Goal: Task Accomplishment & Management: Manage account settings

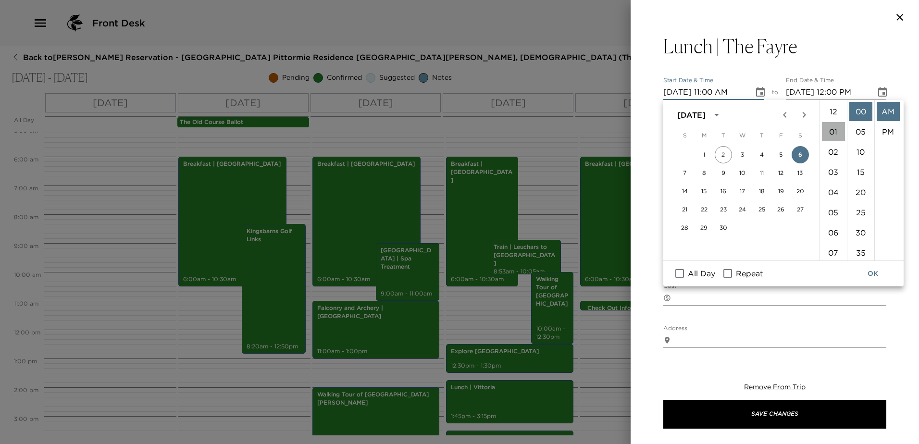
click at [829, 126] on li "01" at bounding box center [833, 131] width 23 height 19
drag, startPoint x: 888, startPoint y: 135, endPoint x: 886, endPoint y: 119, distance: 15.9
click at [888, 132] on li "PM" at bounding box center [888, 131] width 23 height 19
type input "[DATE] 01:00 PM"
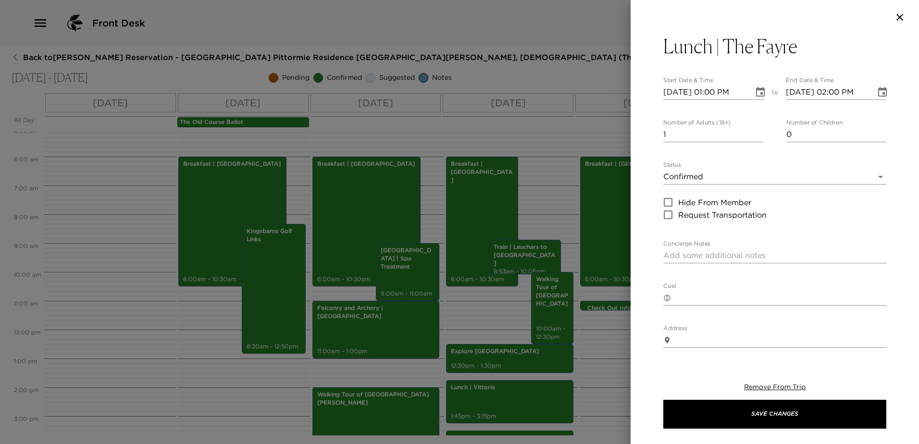
click at [877, 91] on icon "Choose date, selected date is Sep 6, 2025" at bounding box center [883, 93] width 12 height 12
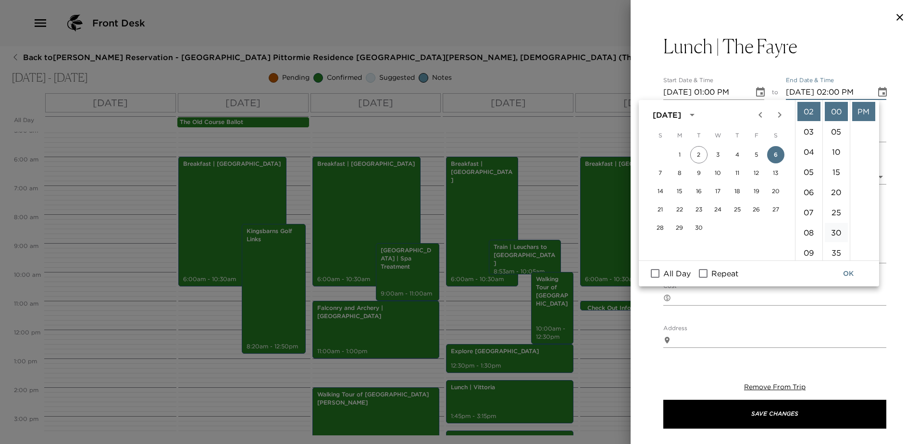
click at [835, 227] on li "30" at bounding box center [836, 232] width 23 height 19
type input "[DATE] 02:30 PM"
click at [851, 267] on button "OK" at bounding box center [848, 274] width 31 height 18
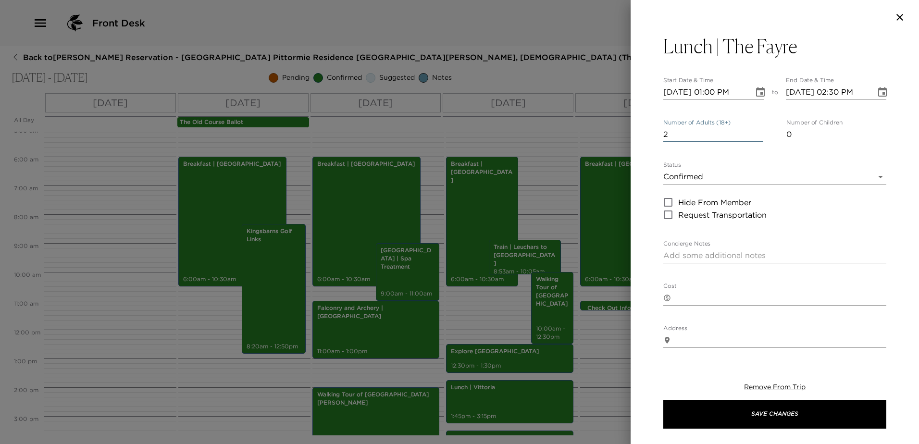
type input "2"
click at [754, 129] on input "2" at bounding box center [713, 134] width 100 height 15
click at [735, 171] on body "Front Desk Back to [PERSON_NAME] Reservation - [GEOGRAPHIC_DATA] Pittormie Resi…" at bounding box center [459, 222] width 919 height 444
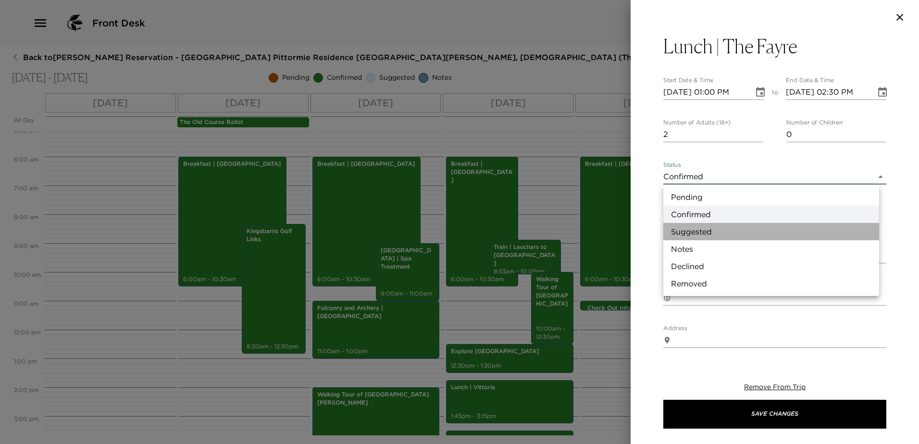
click at [716, 224] on li "Suggested" at bounding box center [771, 231] width 216 height 17
type input "Suggestion"
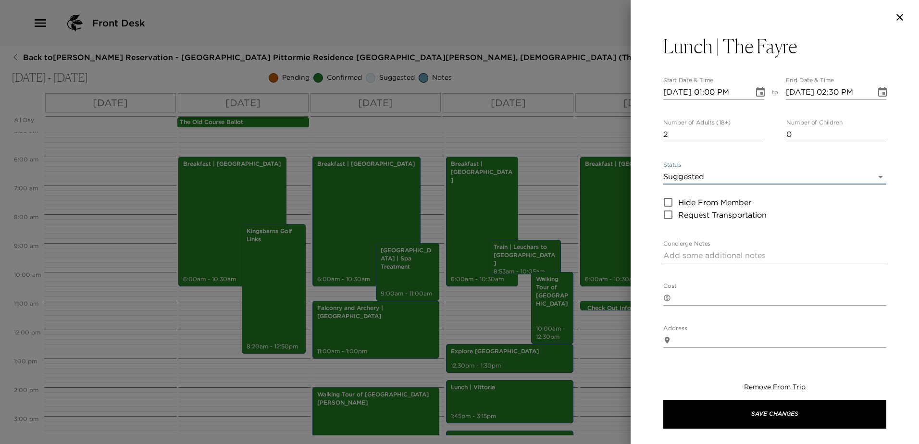
click at [818, 57] on button "Lunch | The Fayre" at bounding box center [774, 46] width 223 height 23
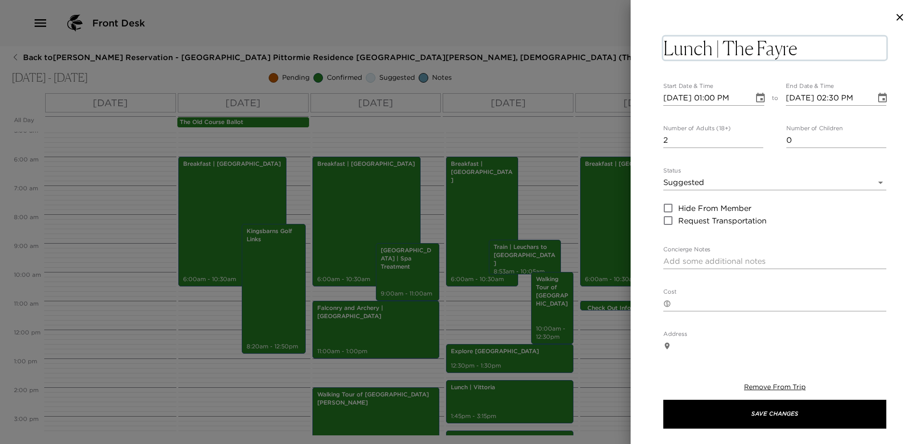
click at [820, 44] on textarea "Lunch | The Fayre" at bounding box center [774, 48] width 223 height 23
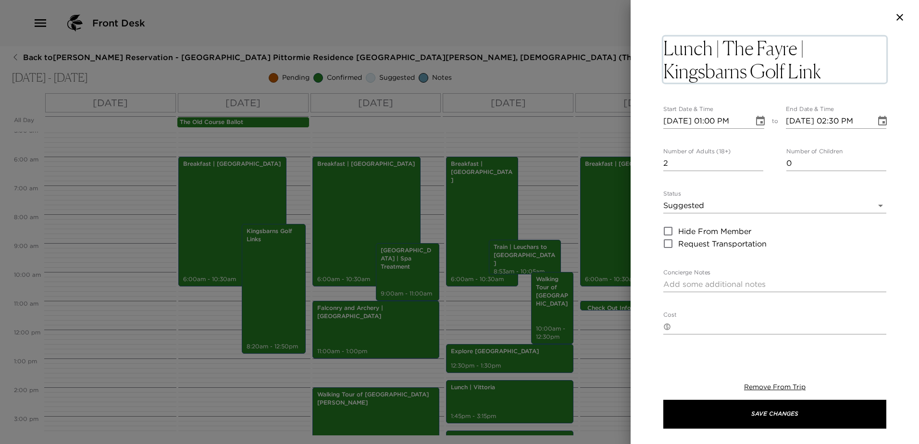
type textarea "Lunch | The Fayre | Kingsbarns Golf Links"
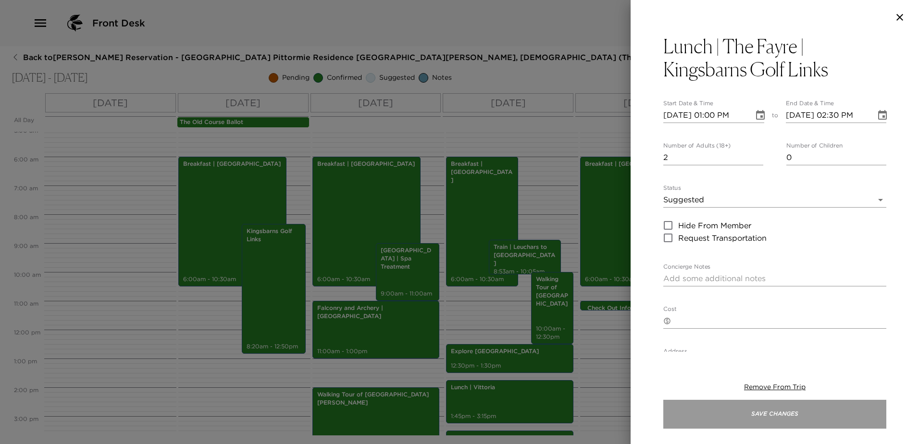
click at [809, 406] on button "Save Changes" at bounding box center [774, 414] width 223 height 29
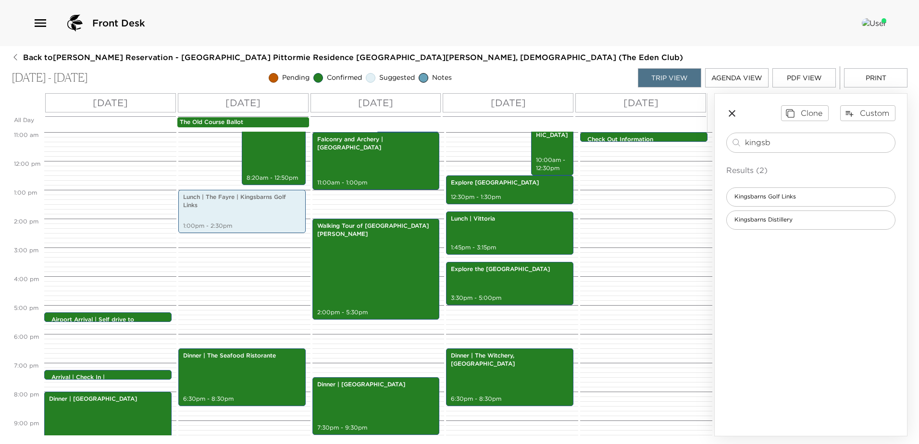
scroll to position [340, 0]
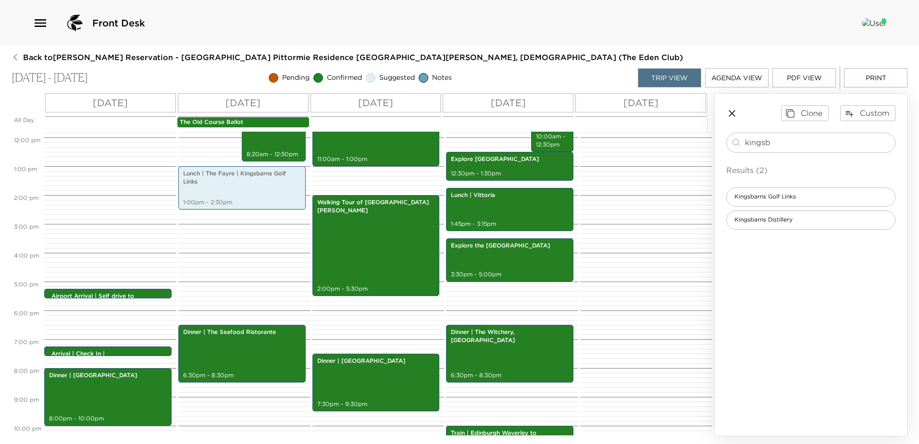
drag, startPoint x: 777, startPoint y: 140, endPoint x: 661, endPoint y: 139, distance: 116.3
click at [678, 143] on div "All Day [DATE] [DATE] [DATE] [DATE] [DATE] The Old Course Ballot 12:00 AM 1:00 …" at bounding box center [460, 264] width 896 height 343
type input "e"
type input "f"
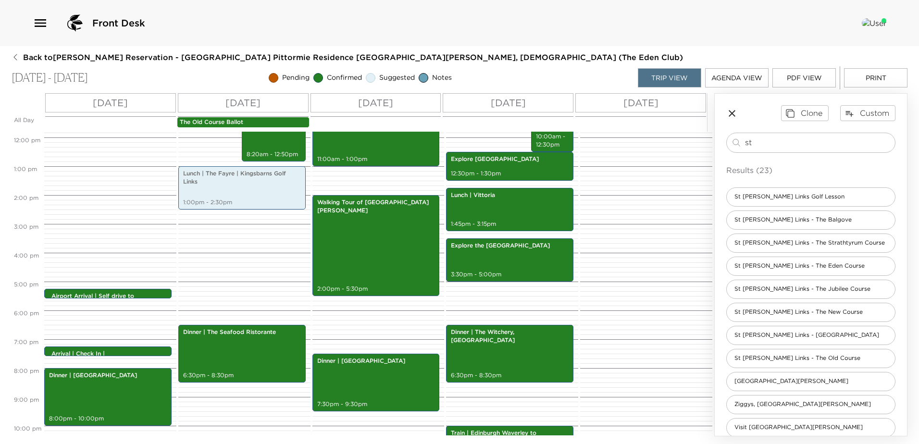
type input "s"
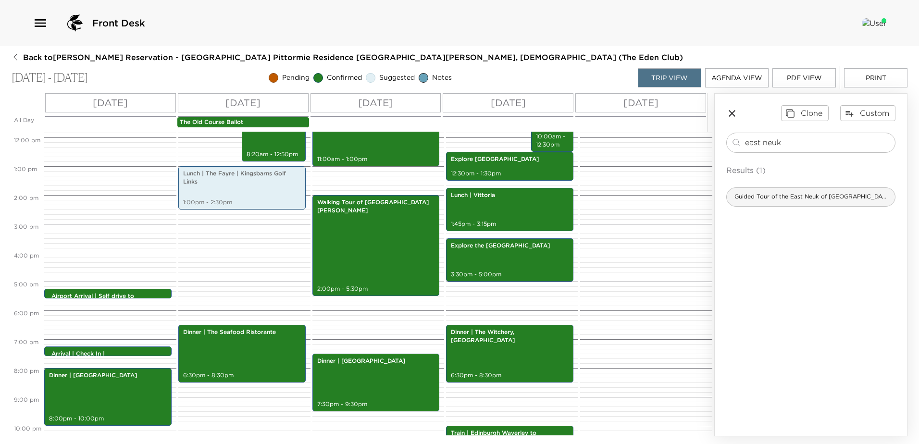
type input "east neuk"
click at [818, 196] on span "Guided Tour of the East Neuk of [GEOGRAPHIC_DATA]" at bounding box center [811, 197] width 168 height 8
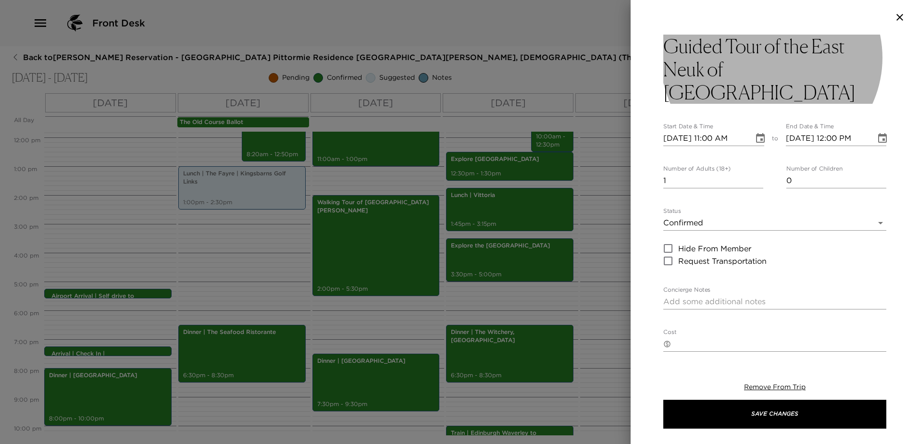
click at [762, 70] on h3 "Guided Tour of the East Neuk of [GEOGRAPHIC_DATA]" at bounding box center [774, 69] width 223 height 69
type textarea "L ipsumd sita co adi Elit Sedd ei Temp in u laboreetd mag al enimadm Veniamqu'n…"
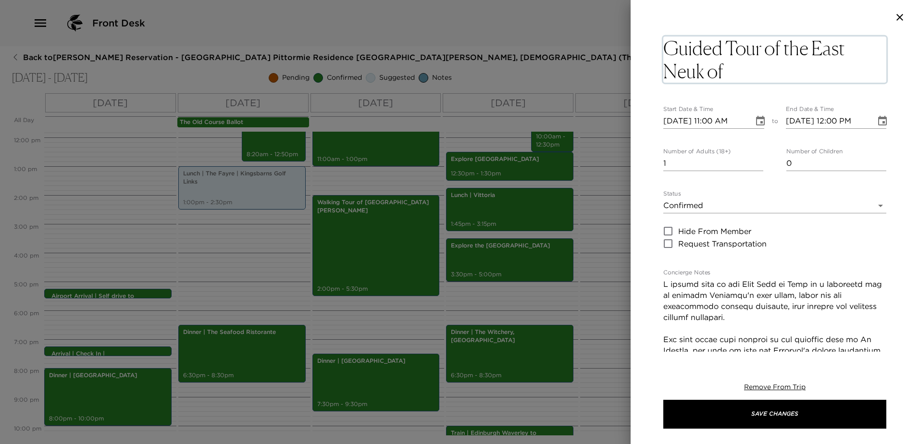
click at [730, 43] on textarea "Guided Tour of the East Neuk of [GEOGRAPHIC_DATA]" at bounding box center [774, 60] width 223 height 46
click at [786, 50] on textarea "Guided Tour of the East Neuk of [GEOGRAPHIC_DATA]" at bounding box center [774, 60] width 223 height 46
drag, startPoint x: 787, startPoint y: 49, endPoint x: 673, endPoint y: 51, distance: 113.9
click at [681, 51] on textarea "Guided Tour of the East Neuk of [GEOGRAPHIC_DATA]" at bounding box center [774, 60] width 223 height 46
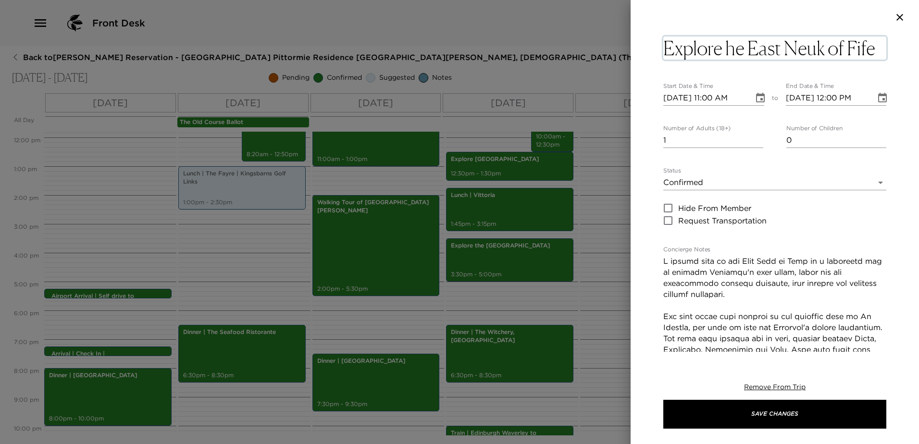
type textarea "Explore The East Neuk of Fife"
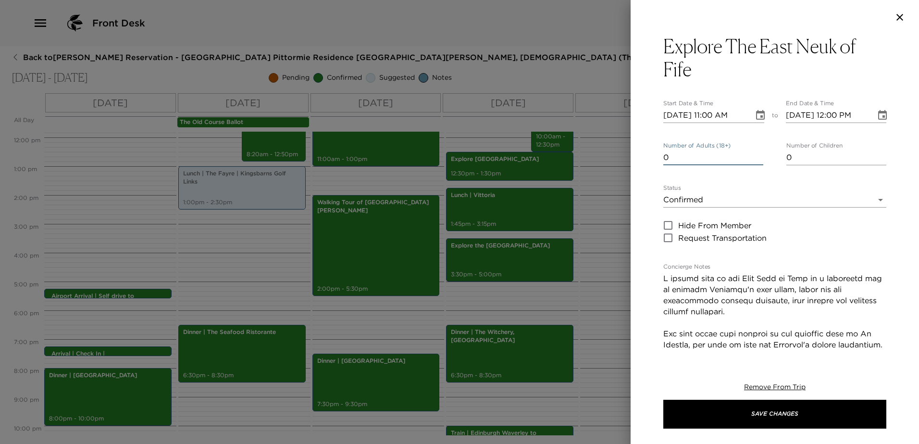
click at [756, 158] on input "0" at bounding box center [713, 157] width 100 height 15
type input "1"
click at [755, 152] on input "1" at bounding box center [713, 157] width 100 height 15
click at [756, 112] on icon "Choose date, selected date is Sep 5, 2025" at bounding box center [760, 115] width 9 height 10
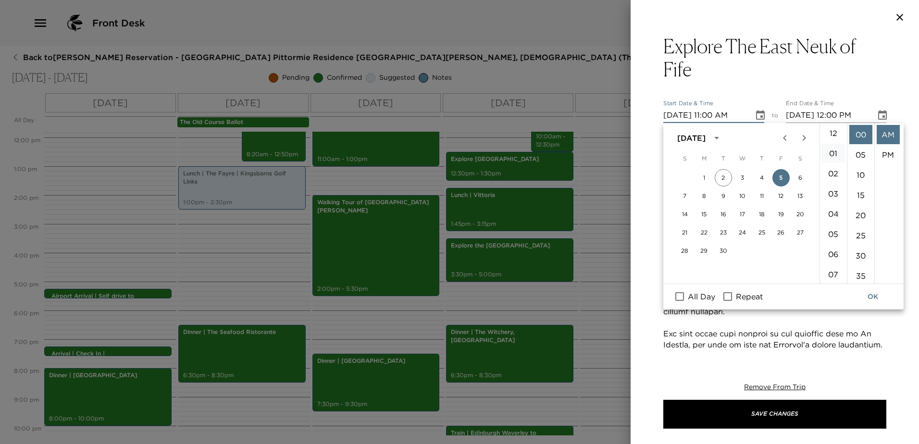
scroll to position [0, 0]
click at [833, 172] on li "02" at bounding box center [833, 174] width 23 height 19
click at [863, 253] on li "30" at bounding box center [860, 255] width 23 height 19
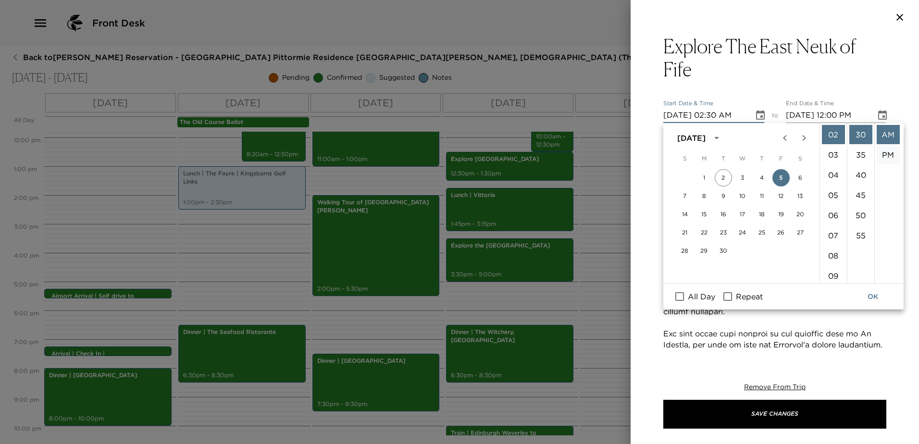
click at [891, 152] on li "PM" at bounding box center [888, 154] width 23 height 19
type input "[DATE] 02:30 PM"
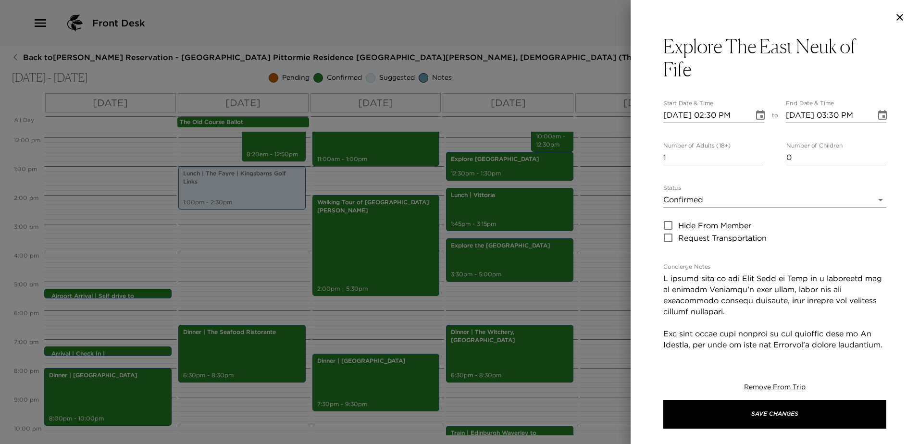
scroll to position [20, 0]
click at [878, 111] on icon "Choose date, selected date is Sep 5, 2025" at bounding box center [882, 115] width 9 height 10
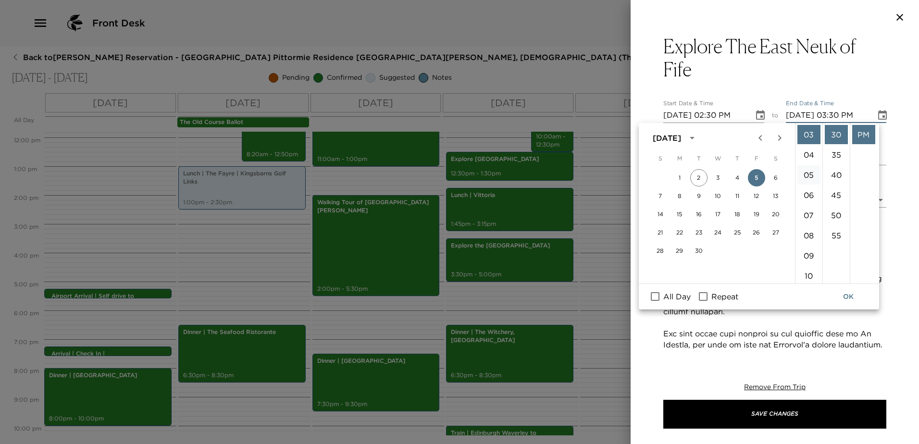
click at [802, 173] on li "05" at bounding box center [808, 174] width 23 height 19
type input "[DATE] 05:30 PM"
click at [852, 291] on button "OK" at bounding box center [848, 297] width 31 height 18
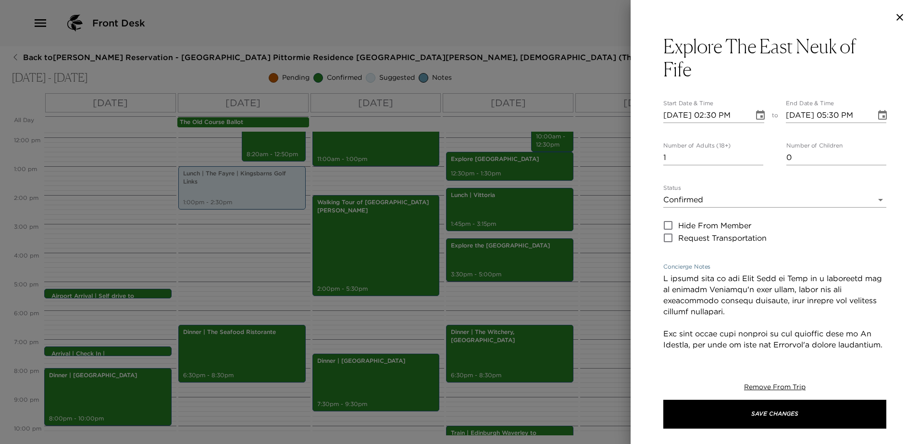
click at [732, 279] on textarea "Concierge Notes" at bounding box center [774, 428] width 223 height 310
drag, startPoint x: 748, startPoint y: 290, endPoint x: 757, endPoint y: 283, distance: 11.6
click at [757, 283] on textarea "Concierge Notes" at bounding box center [774, 422] width 223 height 298
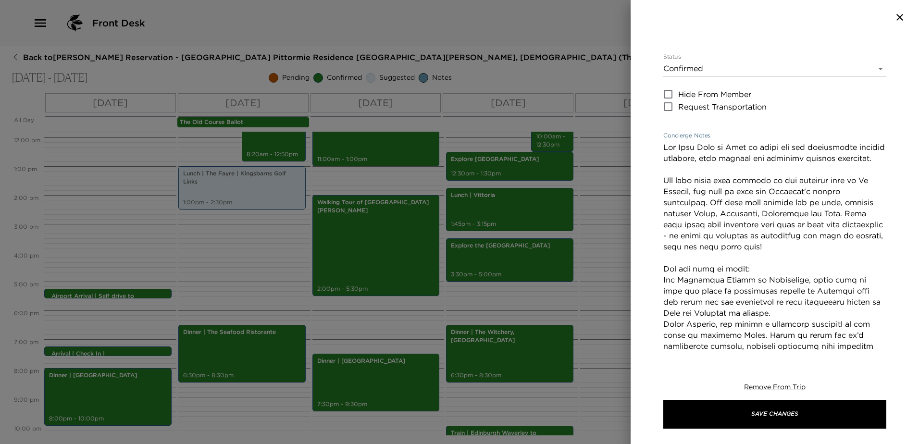
scroll to position [144, 0]
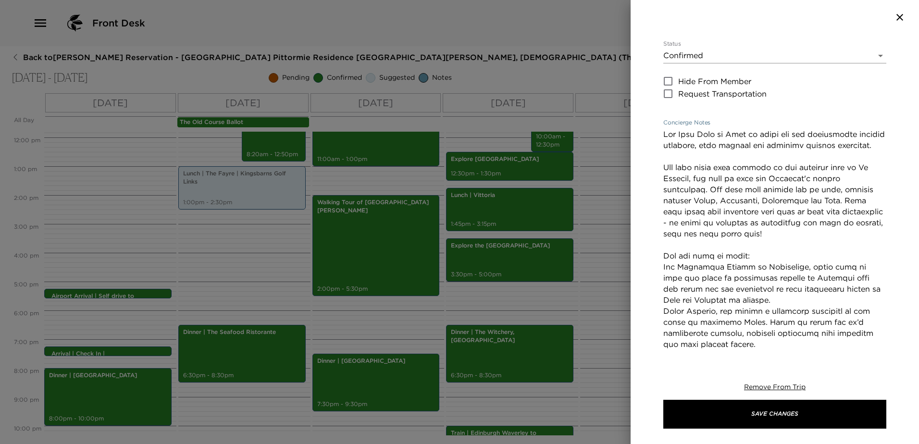
click at [733, 211] on textarea "Concierge Notes" at bounding box center [774, 278] width 223 height 298
drag, startPoint x: 733, startPoint y: 211, endPoint x: 715, endPoint y: 225, distance: 23.0
click at [710, 228] on textarea "Concierge Notes" at bounding box center [774, 278] width 223 height 298
click at [735, 213] on textarea "Concierge Notes" at bounding box center [774, 278] width 223 height 298
drag, startPoint x: 695, startPoint y: 211, endPoint x: 663, endPoint y: 181, distance: 44.2
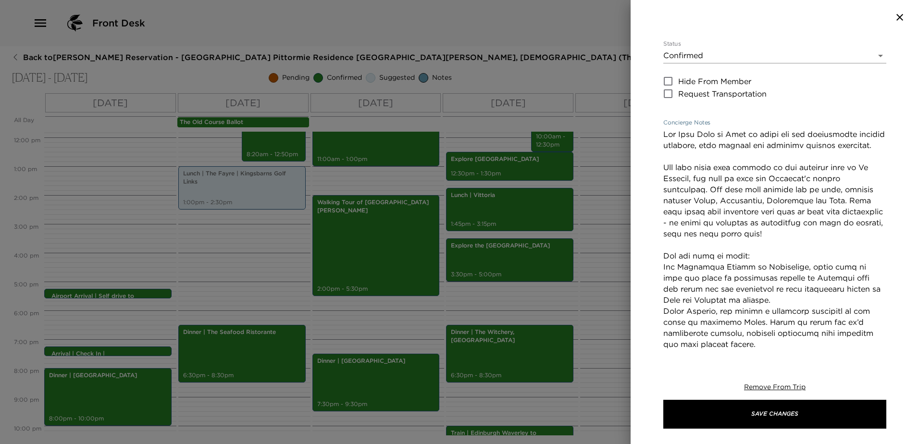
click at [663, 181] on textarea "Concierge Notes" at bounding box center [774, 278] width 223 height 298
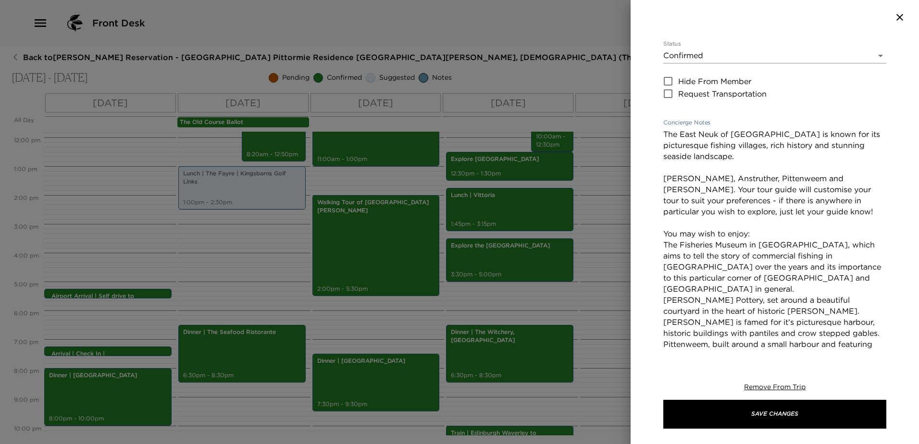
click at [685, 179] on textarea "The East Neuk of [GEOGRAPHIC_DATA] is known for its picturesque fishing village…" at bounding box center [774, 261] width 223 height 265
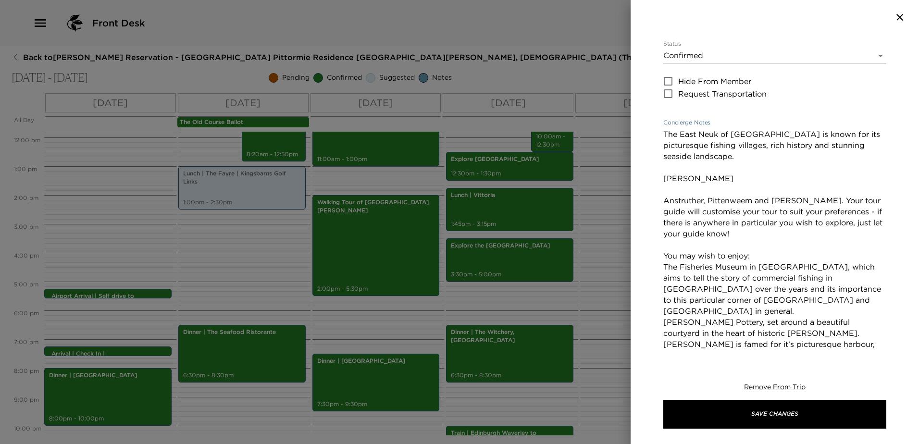
click at [708, 200] on textarea "The East Neuk of [GEOGRAPHIC_DATA] is known for its picturesque fishing village…" at bounding box center [774, 272] width 223 height 287
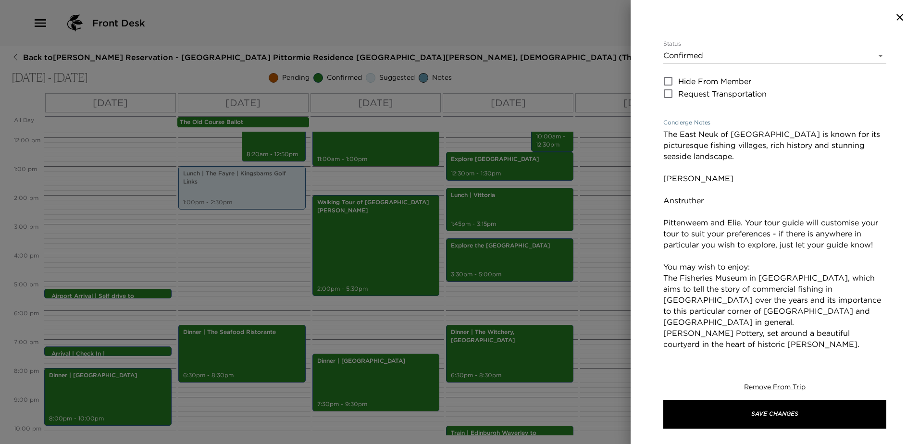
click at [730, 223] on textarea "The East Neuk of [GEOGRAPHIC_DATA] is known for its picturesque fishing village…" at bounding box center [774, 284] width 223 height 310
click at [728, 224] on textarea "The East Neuk of [GEOGRAPHIC_DATA] is known for its picturesque fishing village…" at bounding box center [774, 284] width 223 height 310
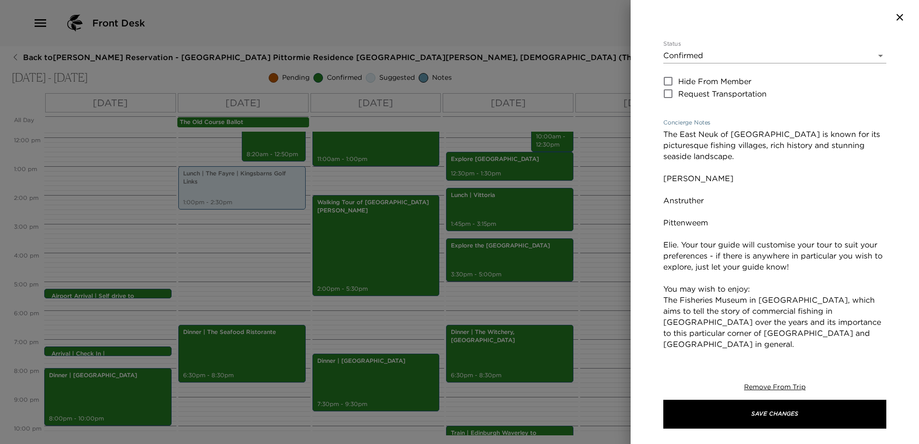
drag, startPoint x: 825, startPoint y: 270, endPoint x: 681, endPoint y: 247, distance: 145.5
click at [681, 247] on textarea "The East Neuk of [GEOGRAPHIC_DATA] is known for its picturesque fishing village…" at bounding box center [774, 289] width 223 height 321
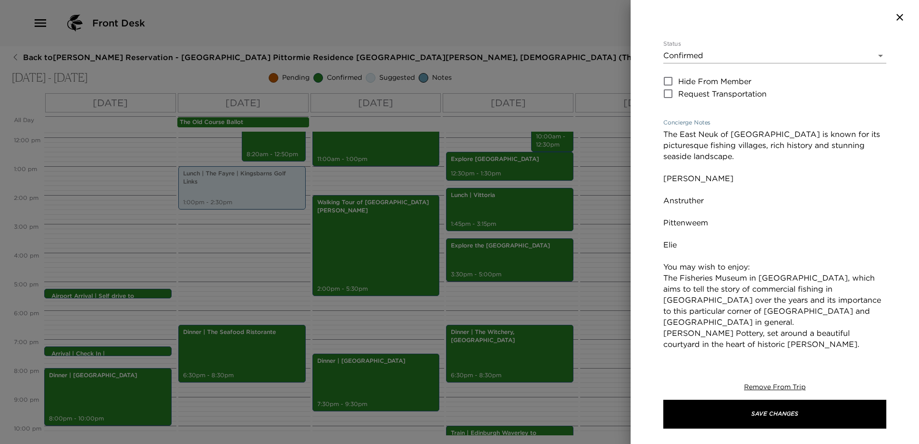
drag, startPoint x: 759, startPoint y: 312, endPoint x: 682, endPoint y: 285, distance: 81.5
click at [660, 280] on div "Explore The East Neuk of Fife Start Date & Time [DATE] 02:30 PM to End Date & T…" at bounding box center [775, 193] width 288 height 317
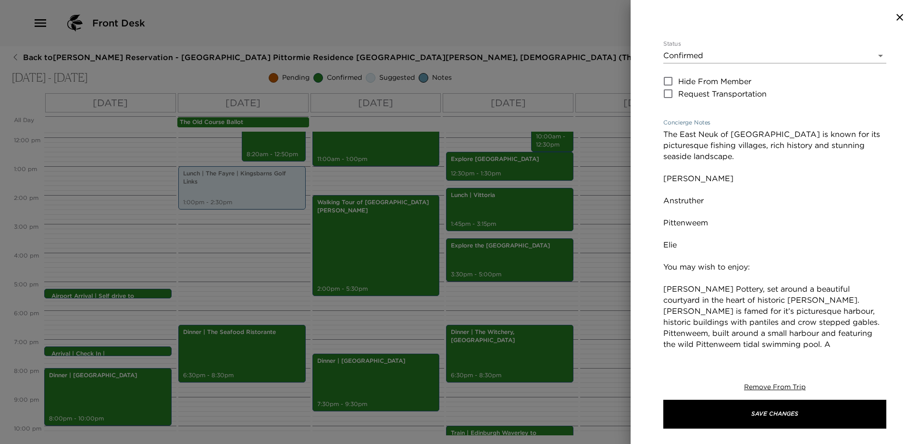
click at [681, 212] on textarea "The East Neuk of [GEOGRAPHIC_DATA] is known for its picturesque fishing village…" at bounding box center [774, 261] width 223 height 265
paste textarea "The Fisheries Museum in [GEOGRAPHIC_DATA], which aims to tell the story of comm…"
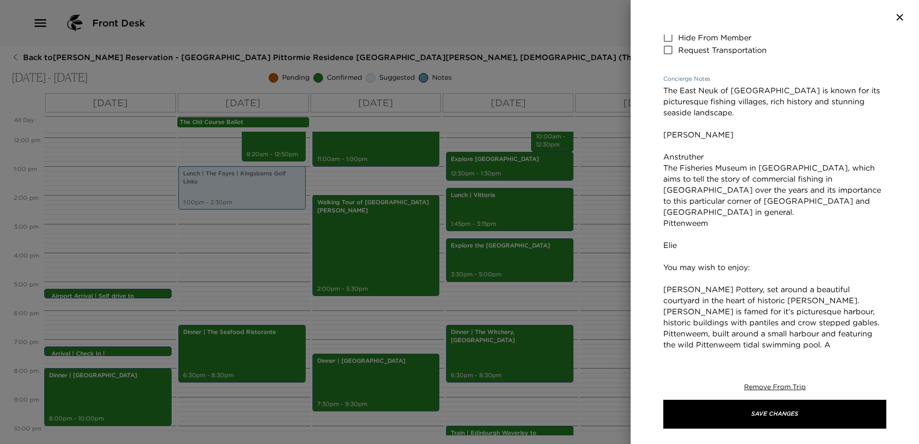
scroll to position [240, 0]
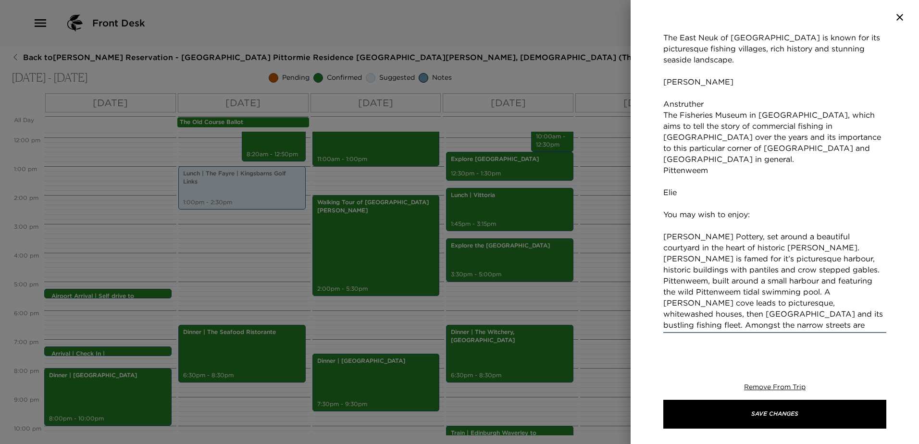
drag, startPoint x: 730, startPoint y: 260, endPoint x: 693, endPoint y: 240, distance: 41.9
click at [662, 227] on div "Explore The East Neuk of Fife Start Date & Time [DATE] 02:30 PM to End Date & T…" at bounding box center [775, 193] width 288 height 317
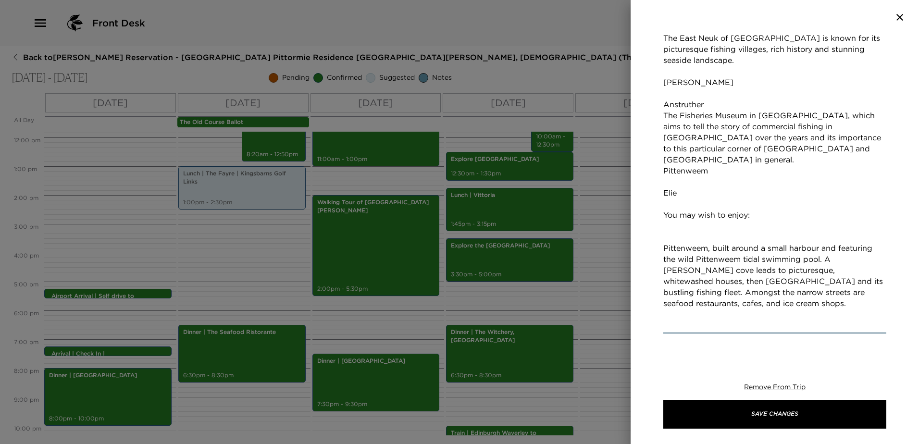
scroll to position [207, 0]
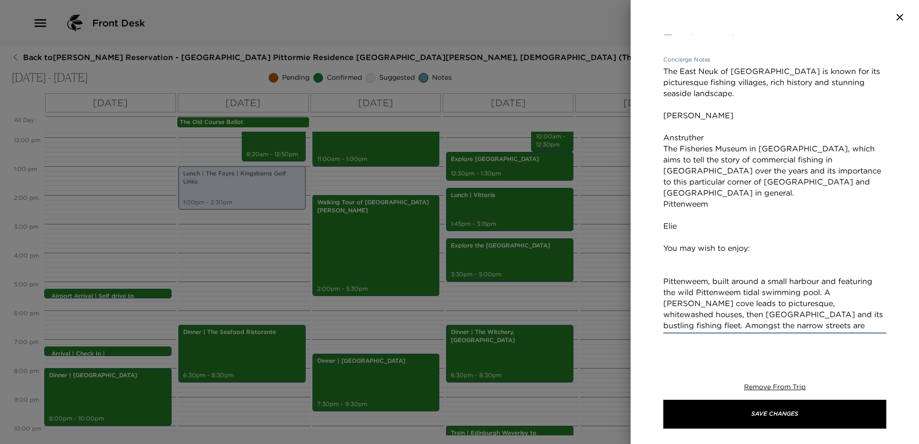
click at [673, 121] on textarea "The East Neuk of [GEOGRAPHIC_DATA] is known for its picturesque fishing village…" at bounding box center [774, 198] width 223 height 265
click at [675, 124] on textarea "The East Neuk of [GEOGRAPHIC_DATA] is known for its picturesque fishing village…" at bounding box center [774, 198] width 223 height 265
paste textarea "[PERSON_NAME] Pottery, set around a beautiful courtyard in the heart of histori…"
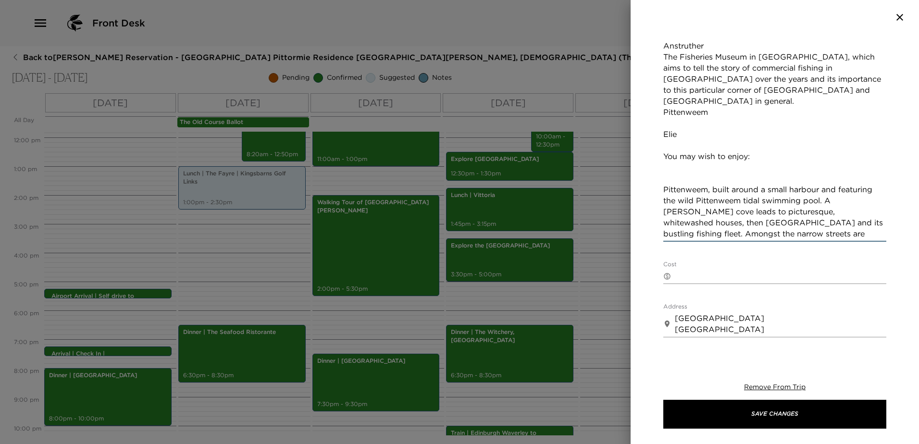
scroll to position [347, 0]
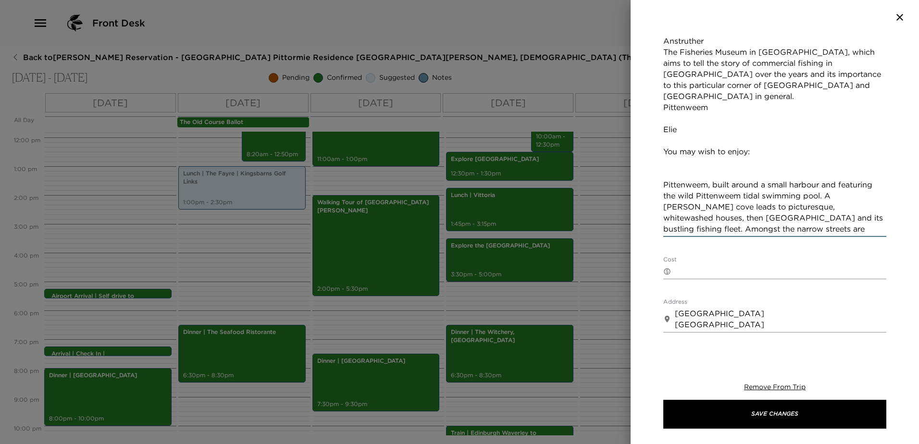
drag, startPoint x: 776, startPoint y: 231, endPoint x: 693, endPoint y: 196, distance: 90.2
click at [659, 172] on div "Explore The East Neuk of Fife Start Date & Time [DATE] 02:30 PM to End Date & T…" at bounding box center [775, 193] width 288 height 317
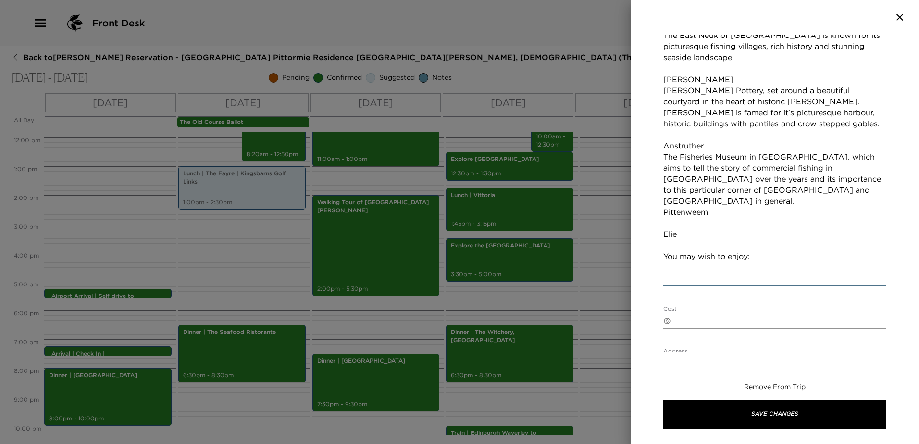
scroll to position [244, 0]
click at [673, 211] on textarea "The East Neuk of [GEOGRAPHIC_DATA] is known for its picturesque fishing village…" at bounding box center [774, 156] width 223 height 254
paste textarea "Pittenweem, built around a small harbour and featuring the wild Pittenweem tida…"
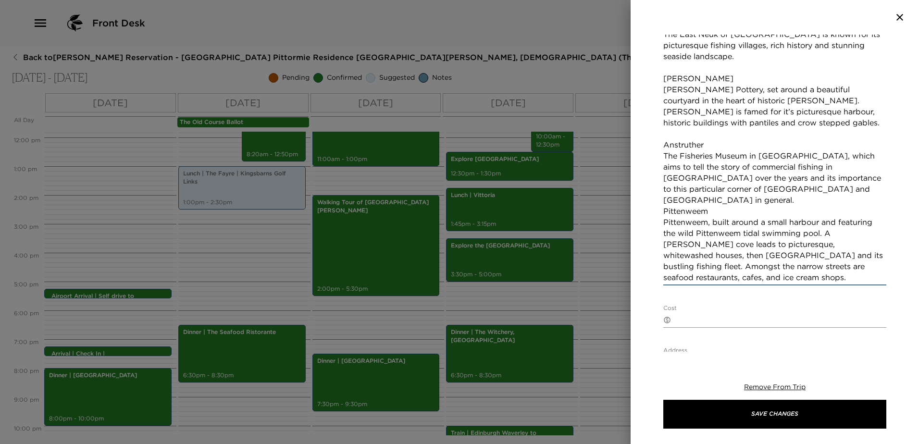
scroll to position [299, 0]
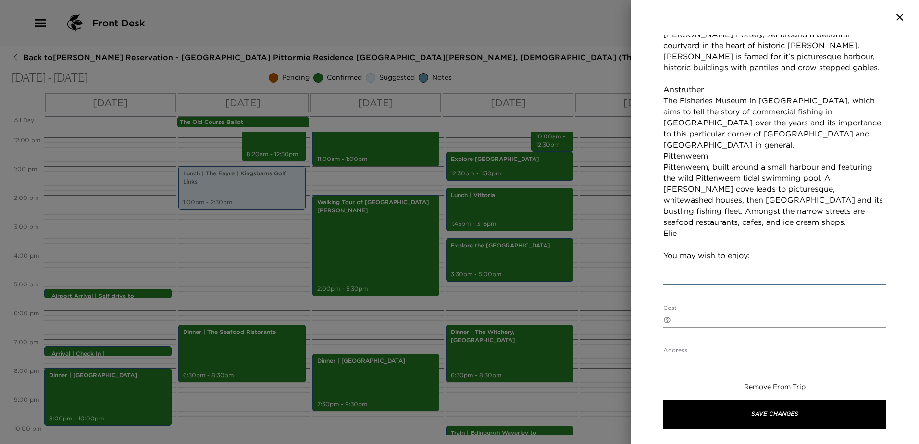
click at [757, 135] on textarea "The East Neuk of [GEOGRAPHIC_DATA] is known for its picturesque fishing village…" at bounding box center [774, 129] width 223 height 310
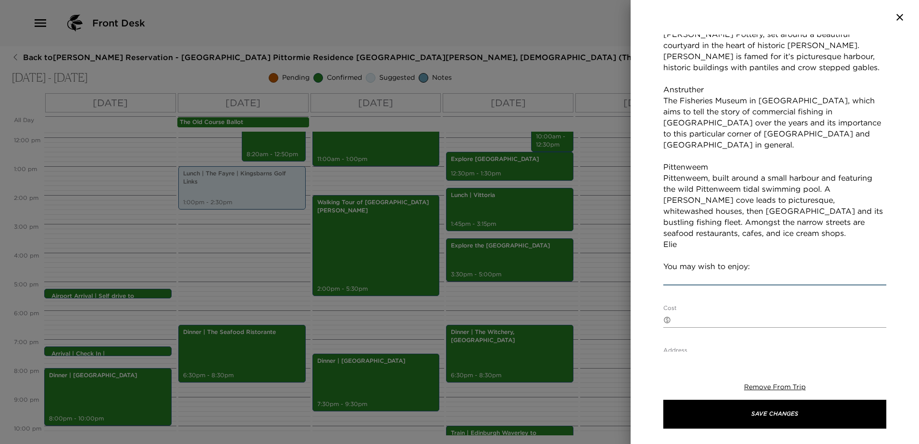
scroll to position [310, 0]
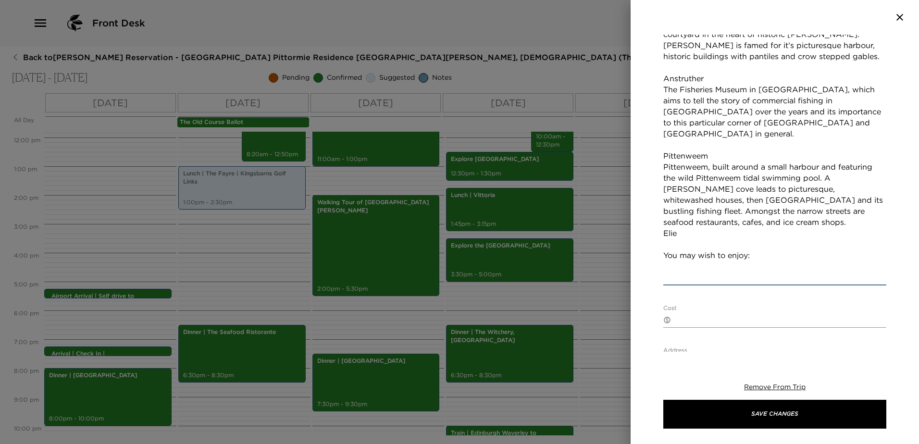
click at [770, 212] on textarea "The East Neuk of [GEOGRAPHIC_DATA] is known for its picturesque fishing village…" at bounding box center [774, 123] width 223 height 321
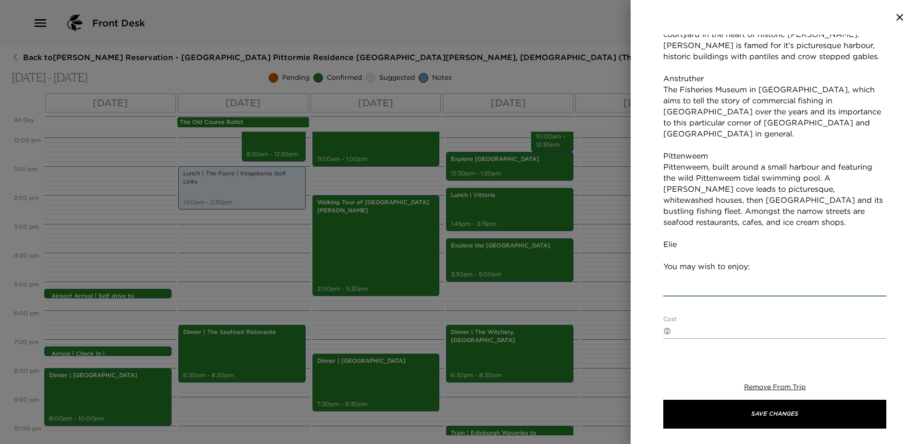
scroll to position [322, 0]
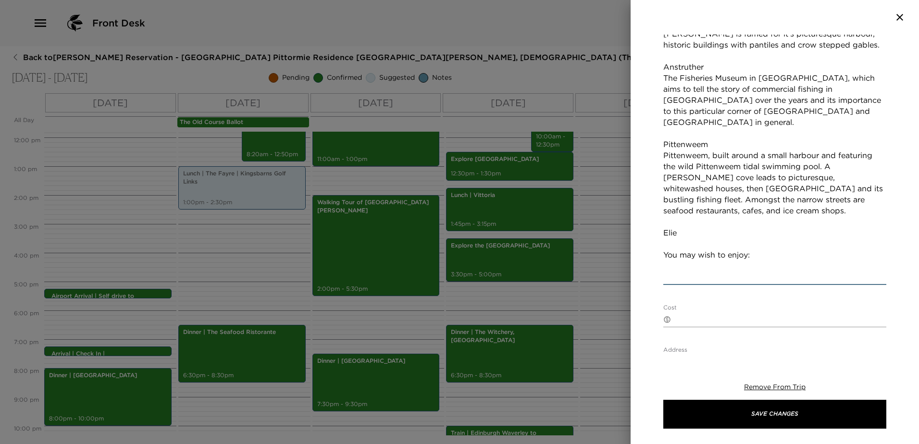
drag, startPoint x: 755, startPoint y: 243, endPoint x: 654, endPoint y: 242, distance: 101.9
click at [656, 243] on div "Explore The East Neuk of Fife Start Date & Time [DATE] 02:30 PM to End Date & T…" at bounding box center [775, 193] width 288 height 317
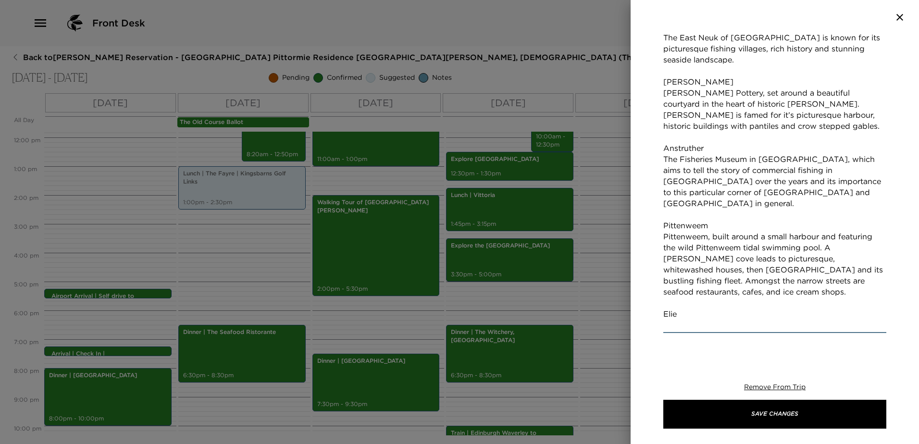
scroll to position [241, 0]
click at [673, 313] on textarea "The East Neuk of [GEOGRAPHIC_DATA] is known for its picturesque fishing village…" at bounding box center [774, 181] width 223 height 298
paste textarea "A picturesque seaside resort, [PERSON_NAME] is gathered around a curve of golde…"
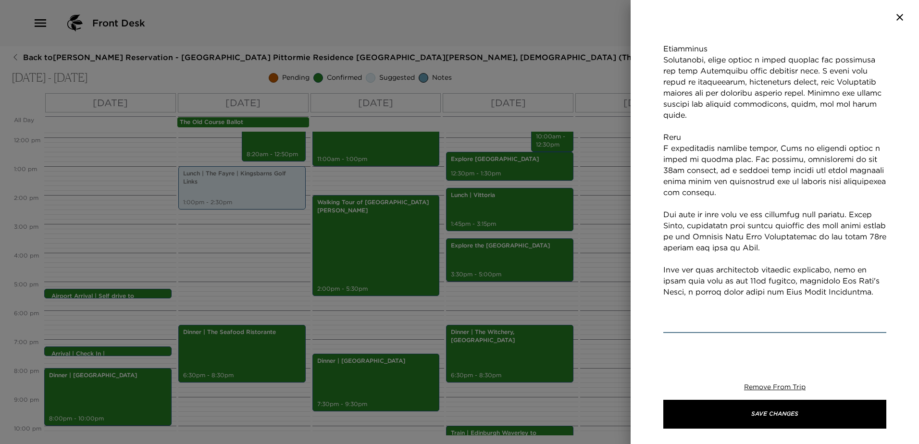
scroll to position [396, 0]
drag, startPoint x: 807, startPoint y: 263, endPoint x: 653, endPoint y: 226, distance: 159.1
click at [653, 226] on div "Explore The East Neuk of Fife Start Date & Time [DATE] 02:30 PM to End Date & T…" at bounding box center [775, 193] width 288 height 317
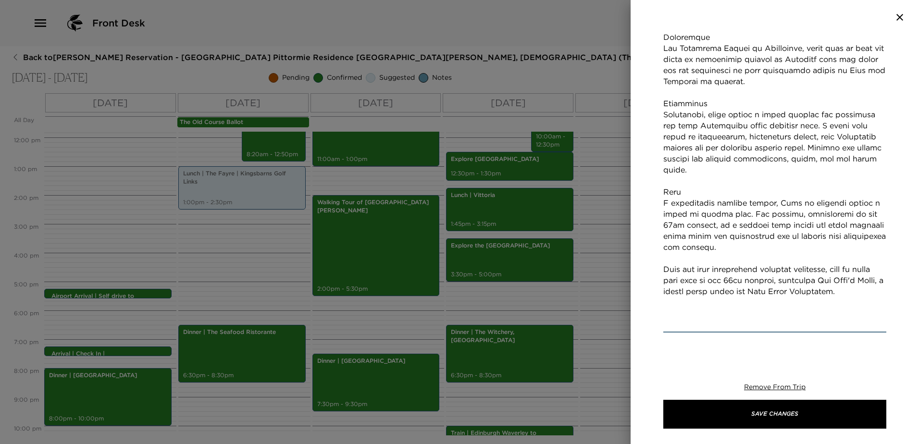
scroll to position [340, 0]
drag, startPoint x: 778, startPoint y: 213, endPoint x: 667, endPoint y: 215, distance: 111.0
click at [667, 215] on textarea "Concierge Notes" at bounding box center [774, 132] width 223 height 398
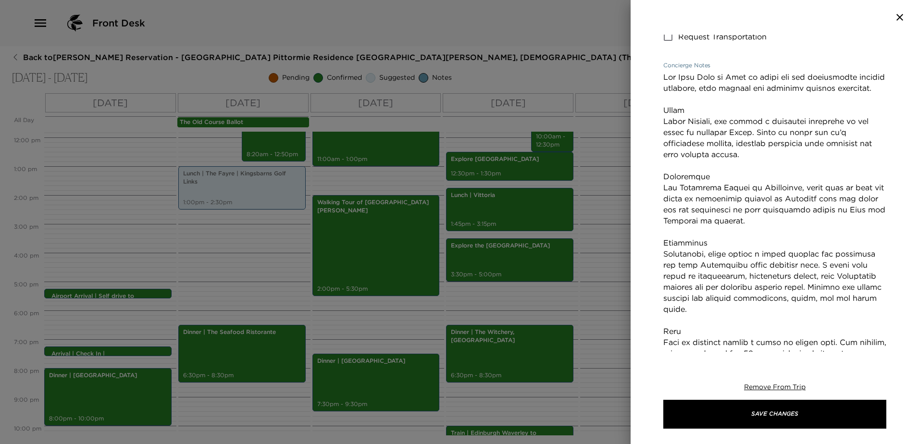
scroll to position [174, 0]
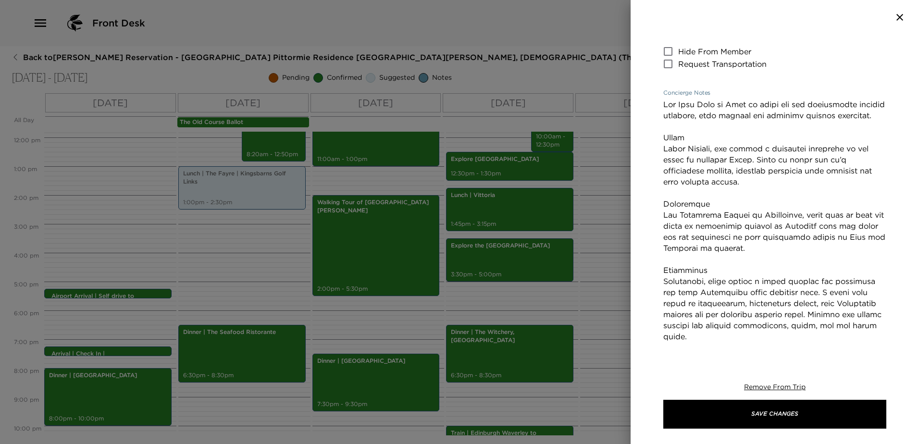
click at [663, 223] on div "Explore The East Neuk of Fife Start Date & Time [DATE] 02:30 PM to End Date & T…" at bounding box center [775, 193] width 288 height 317
click at [665, 223] on textarea "Concierge Notes" at bounding box center [774, 287] width 223 height 376
paste textarea "Anstruther is a charming fishing village in the East Neuk of [GEOGRAPHIC_DATA],…"
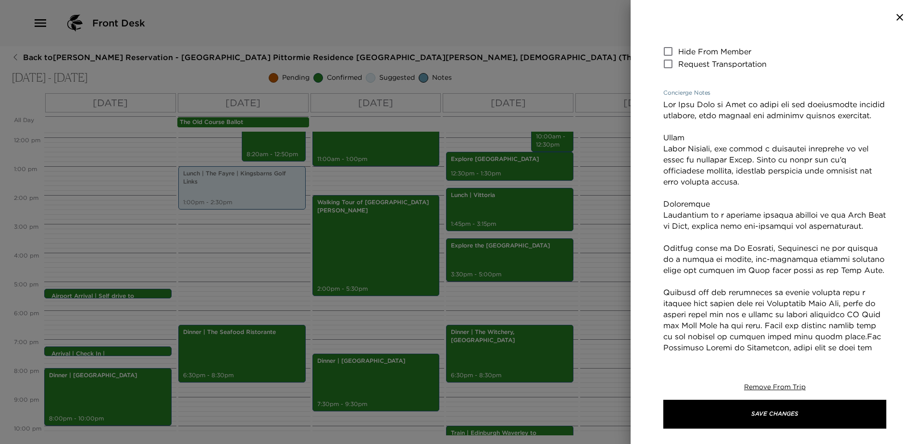
scroll to position [186, 0]
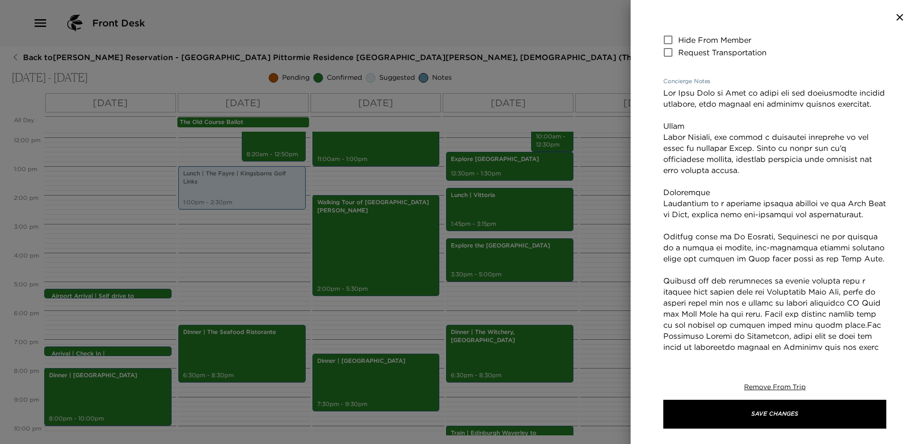
drag, startPoint x: 662, startPoint y: 248, endPoint x: 667, endPoint y: 248, distance: 4.8
click at [662, 248] on div "Explore The East Neuk of Fife Start Date & Time [DATE] 02:30 PM to End Date & T…" at bounding box center [775, 193] width 288 height 317
click at [712, 252] on textarea "Concierge Notes" at bounding box center [774, 341] width 223 height 508
drag, startPoint x: 861, startPoint y: 274, endPoint x: 660, endPoint y: 248, distance: 202.1
click at [662, 248] on div "Explore The East Neuk of Fife Start Date & Time [DATE] 02:30 PM to End Date & T…" at bounding box center [775, 193] width 288 height 317
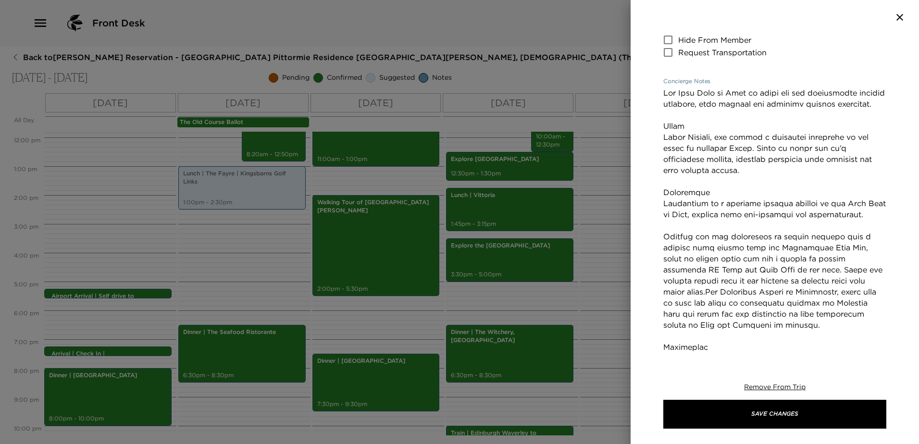
click at [667, 246] on textarea "Concierge Notes" at bounding box center [774, 319] width 223 height 464
click at [665, 248] on textarea "Concierge Notes" at bounding box center [774, 319] width 223 height 464
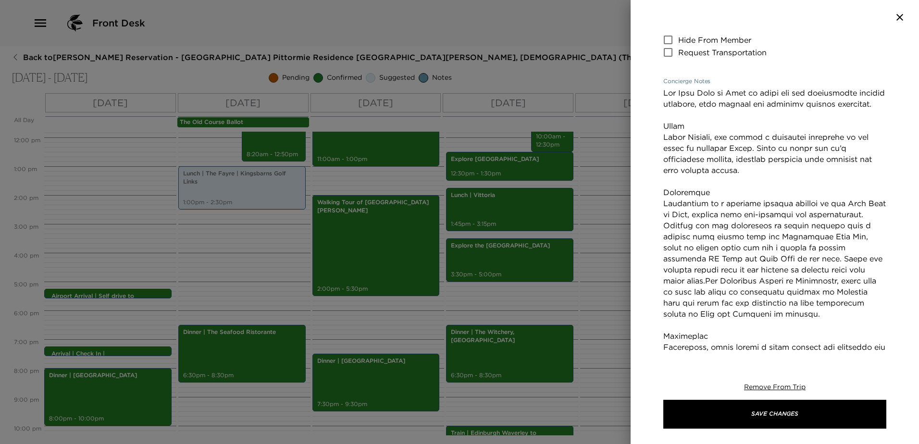
click at [687, 293] on textarea "Concierge Notes" at bounding box center [774, 313] width 223 height 453
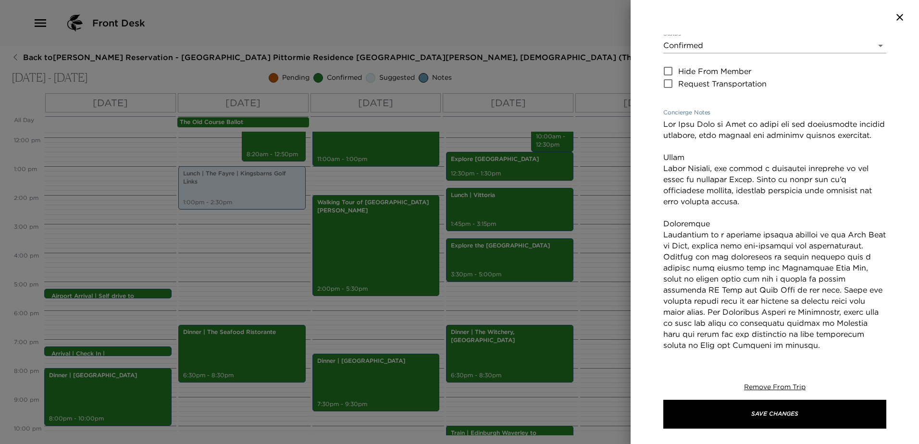
scroll to position [137, 0]
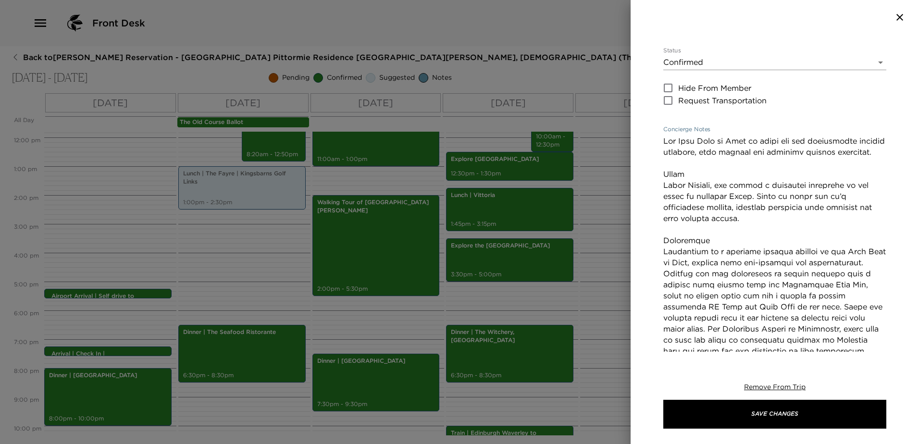
drag, startPoint x: 724, startPoint y: 231, endPoint x: 698, endPoint y: 226, distance: 26.3
click at [698, 226] on textarea "Concierge Notes" at bounding box center [774, 362] width 223 height 453
click at [684, 182] on textarea "Concierge Notes" at bounding box center [774, 362] width 223 height 453
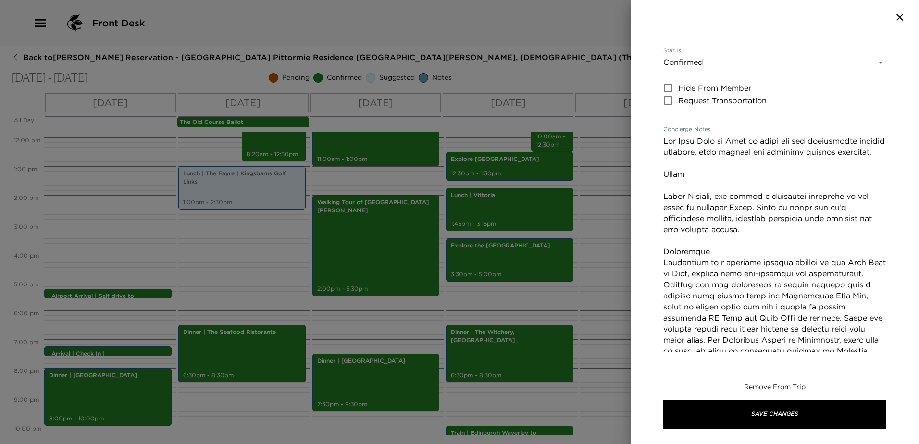
paste textarea "Charming cobbled streets tumble down to the miniature harbour, which is shelter…"
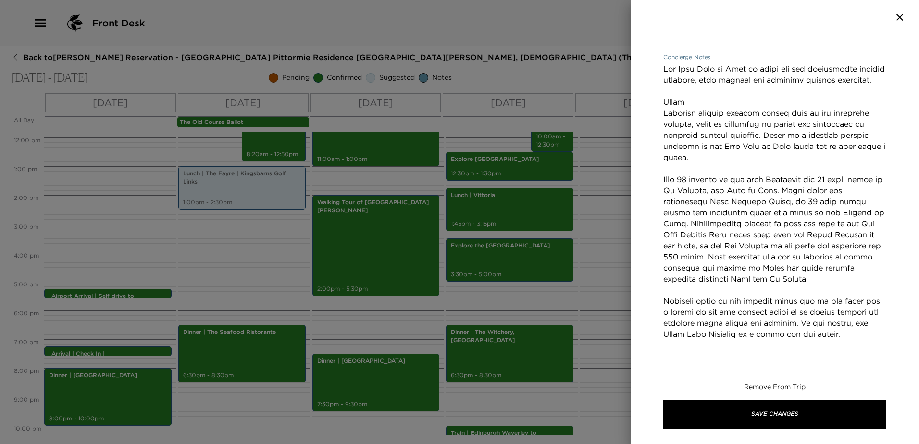
scroll to position [204, 0]
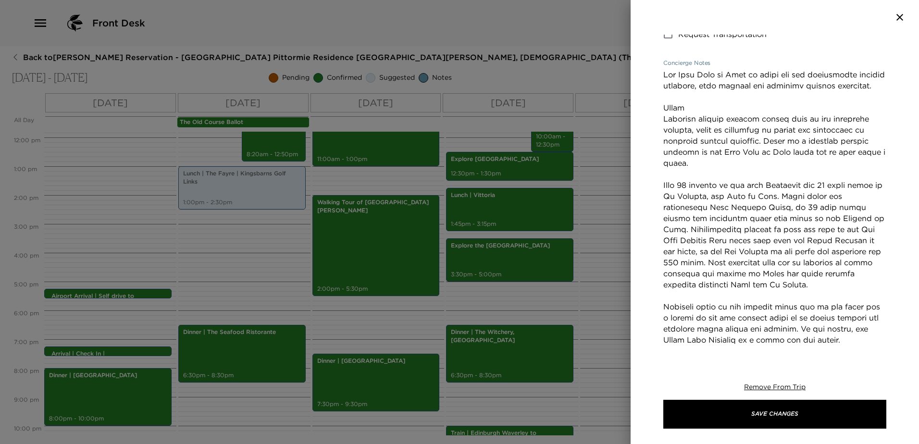
drag, startPoint x: 783, startPoint y: 290, endPoint x: 657, endPoint y: 187, distance: 162.3
click at [657, 187] on div "Explore The East Neuk of Fife Start Date & Time [DATE] 02:30 PM to End Date & T…" at bounding box center [775, 193] width 288 height 317
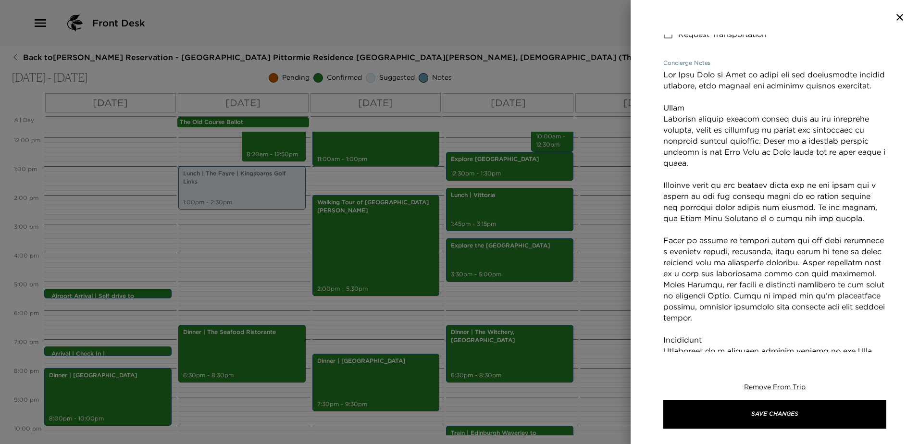
drag, startPoint x: 804, startPoint y: 220, endPoint x: 795, endPoint y: 211, distance: 12.6
click at [795, 211] on textarea "Concierge Notes" at bounding box center [774, 373] width 223 height 608
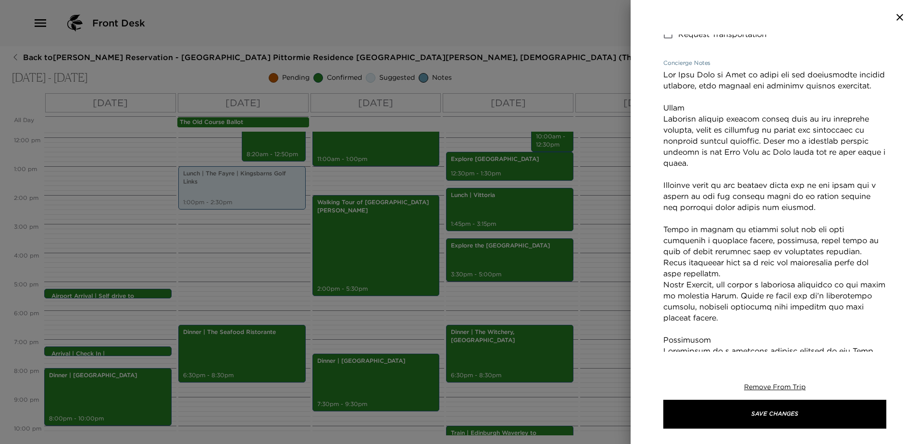
click at [664, 228] on textarea "Concierge Notes" at bounding box center [774, 367] width 223 height 597
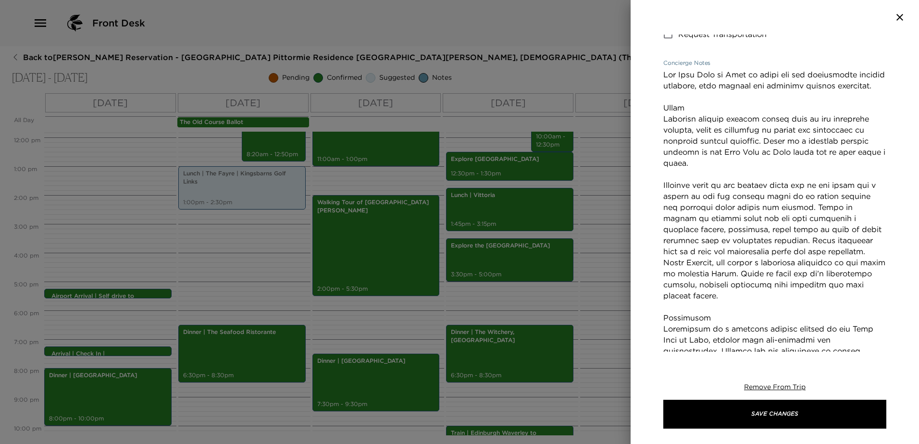
drag, startPoint x: 803, startPoint y: 251, endPoint x: 739, endPoint y: 242, distance: 64.5
click at [739, 242] on textarea "Concierge Notes" at bounding box center [774, 362] width 223 height 586
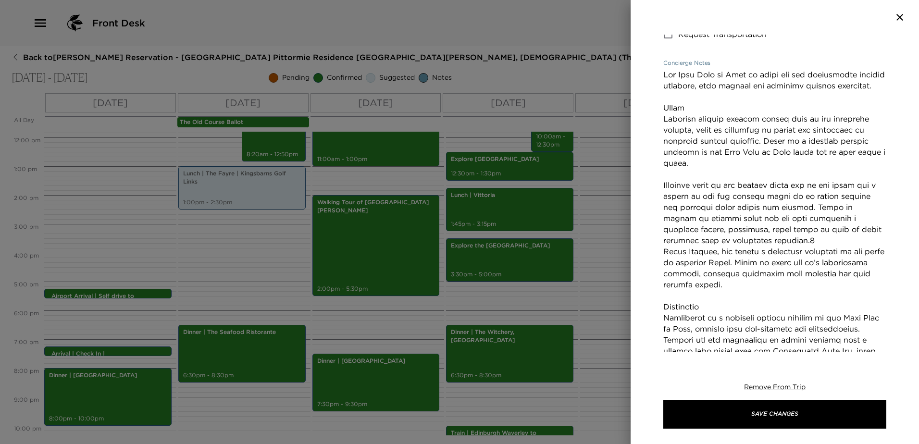
click at [665, 254] on textarea "Concierge Notes" at bounding box center [774, 356] width 223 height 575
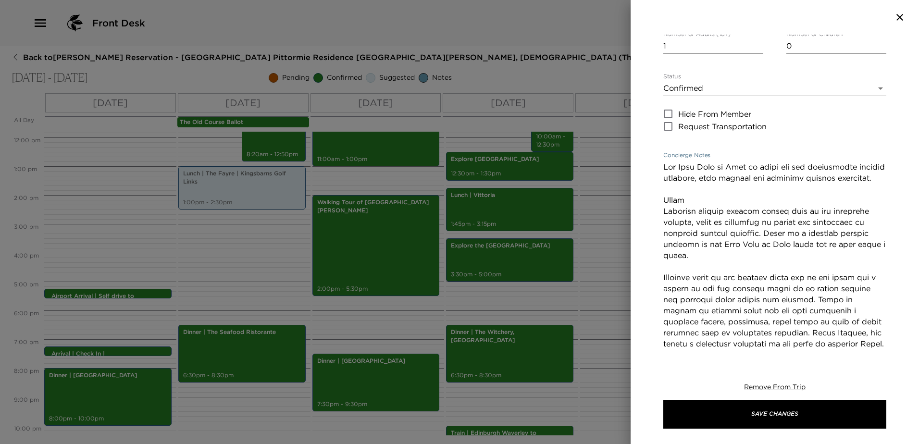
scroll to position [108, 0]
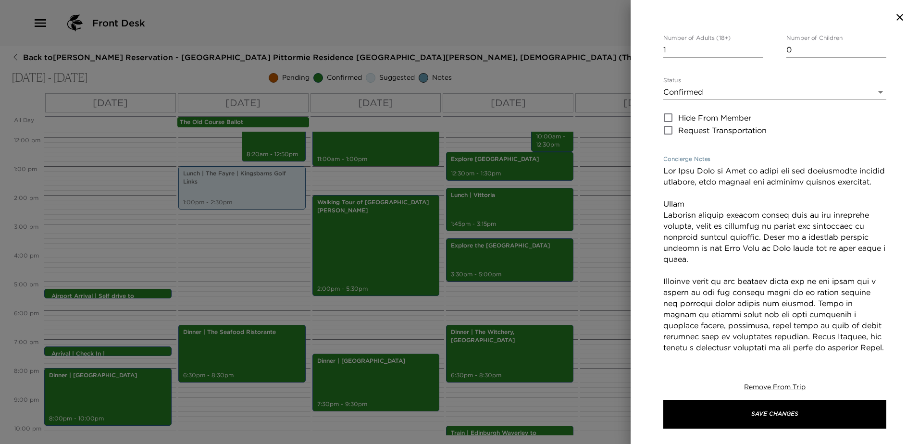
click at [787, 270] on textarea "Concierge Notes" at bounding box center [774, 447] width 223 height 564
drag, startPoint x: 778, startPoint y: 260, endPoint x: 657, endPoint y: 264, distance: 120.7
click at [657, 264] on div "Explore The East Neuk of Fife Start Date & Time [DATE] 02:30 PM to End Date & T…" at bounding box center [775, 193] width 288 height 317
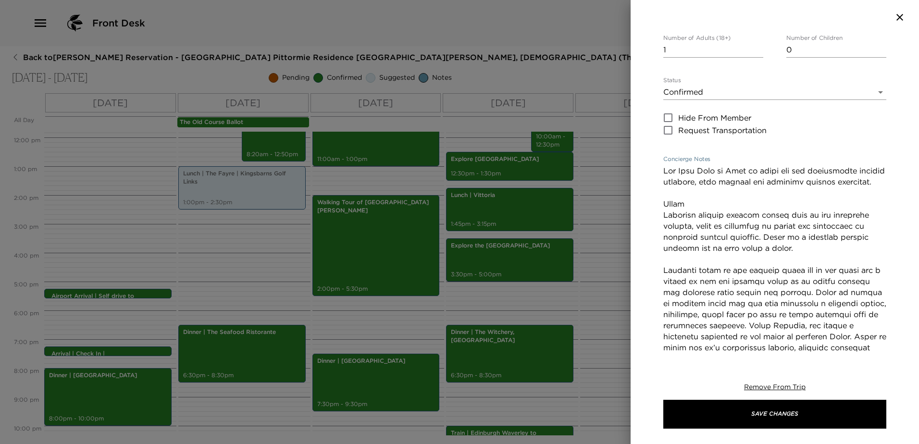
click at [664, 280] on textarea "Concierge Notes" at bounding box center [774, 447] width 223 height 564
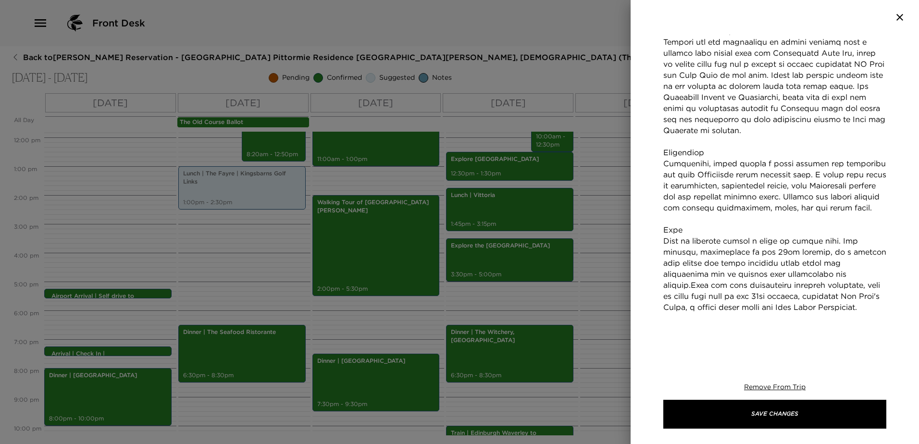
scroll to position [492, 0]
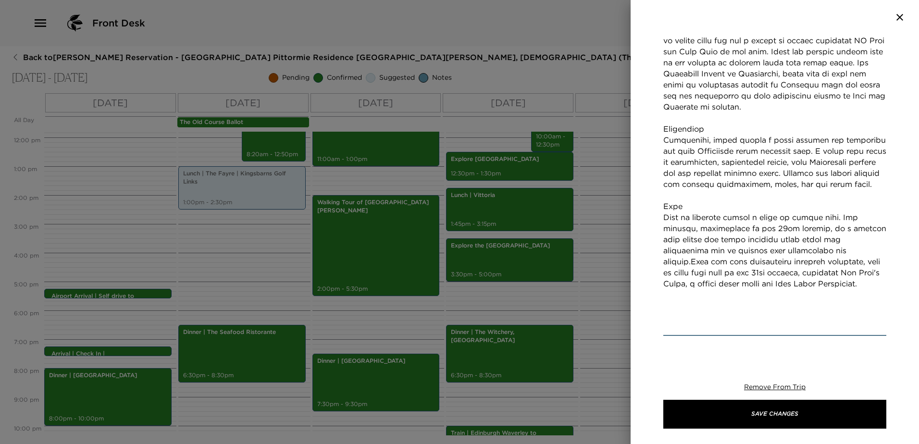
click at [695, 284] on textarea "Concierge Notes" at bounding box center [774, 57] width 223 height 553
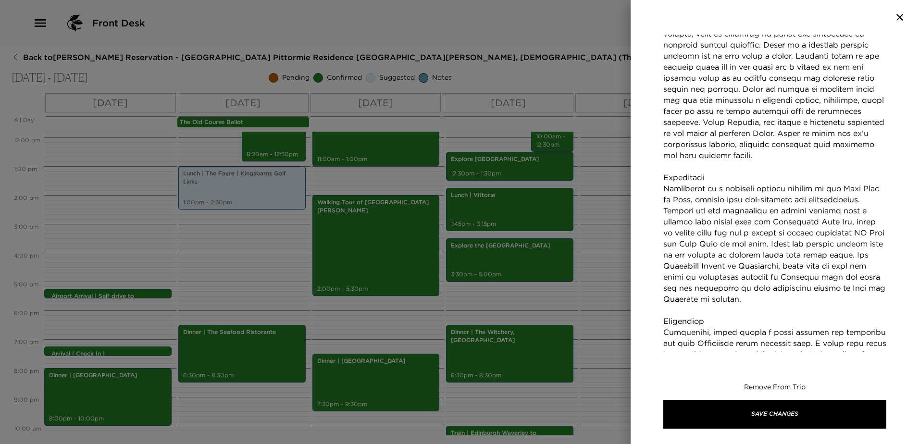
drag, startPoint x: 664, startPoint y: 233, endPoint x: 664, endPoint y: 225, distance: 7.7
click at [664, 225] on textarea "Concierge Notes" at bounding box center [774, 249] width 223 height 553
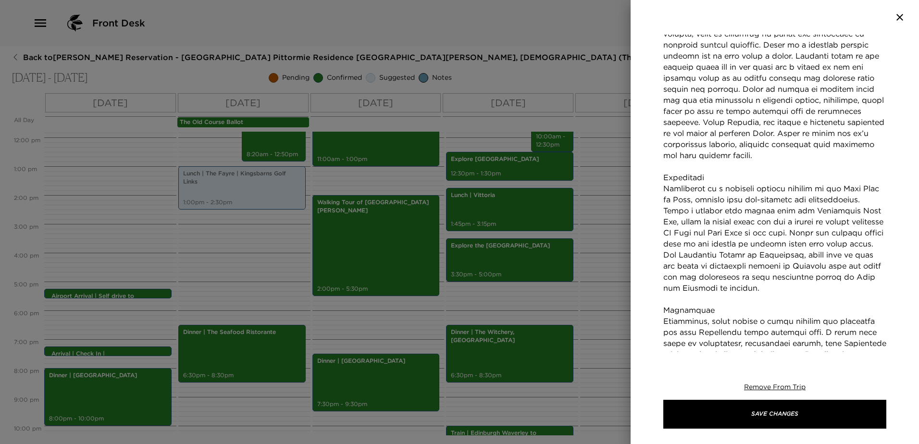
click at [744, 210] on textarea "Concierge Notes" at bounding box center [774, 244] width 223 height 542
drag, startPoint x: 863, startPoint y: 210, endPoint x: 837, endPoint y: 210, distance: 26.4
click at [849, 210] on textarea "Concierge Notes" at bounding box center [774, 244] width 223 height 542
click at [734, 214] on textarea "Concierge Notes" at bounding box center [774, 244] width 223 height 542
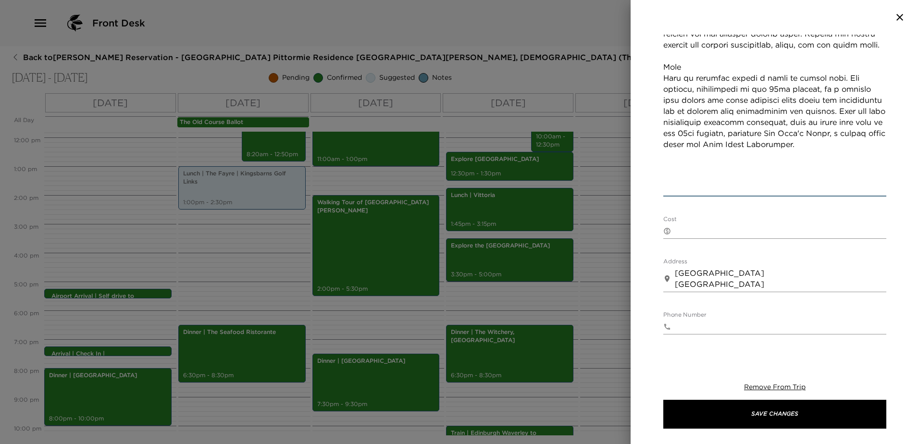
scroll to position [620, 0]
drag, startPoint x: 665, startPoint y: 279, endPoint x: 782, endPoint y: 179, distance: 154.0
type textarea "Lor Ipsu Dolo si Amet co adipi eli sed doeiusmodte incidid utlabore, etdo magna…"
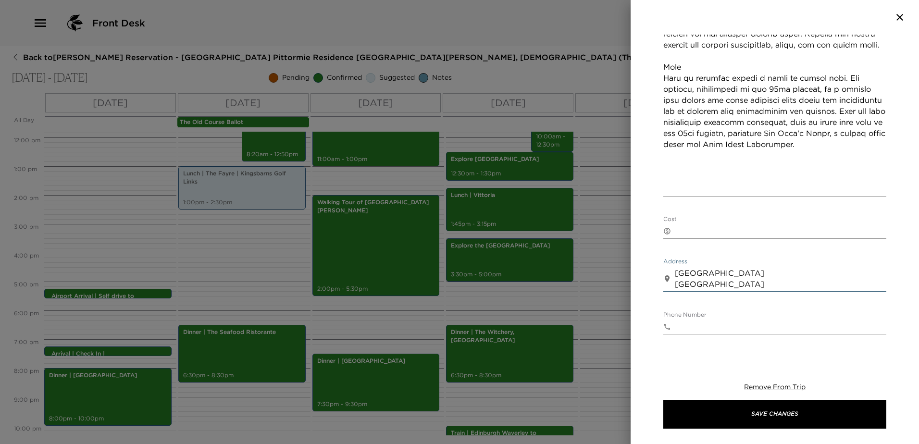
drag, startPoint x: 747, startPoint y: 283, endPoint x: 661, endPoint y: 263, distance: 87.9
click at [662, 263] on div "Explore The East Neuk of Fife Start Date & Time [DATE] 02:30 PM to End Date & T…" at bounding box center [775, 193] width 288 height 317
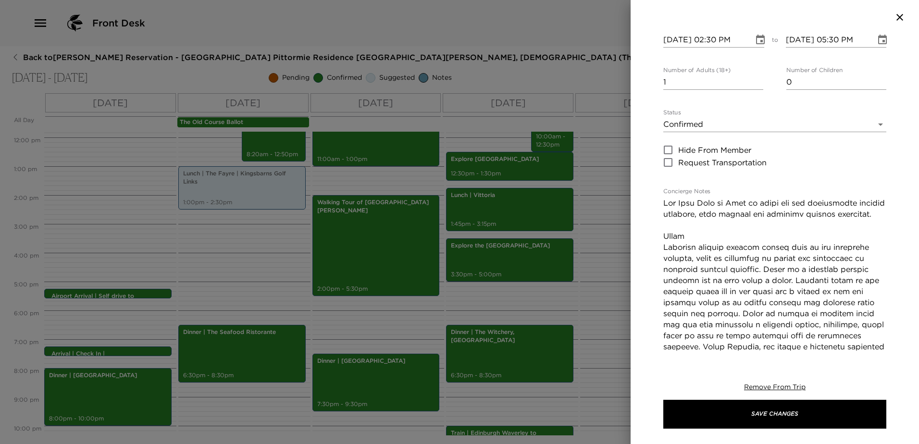
scroll to position [0, 0]
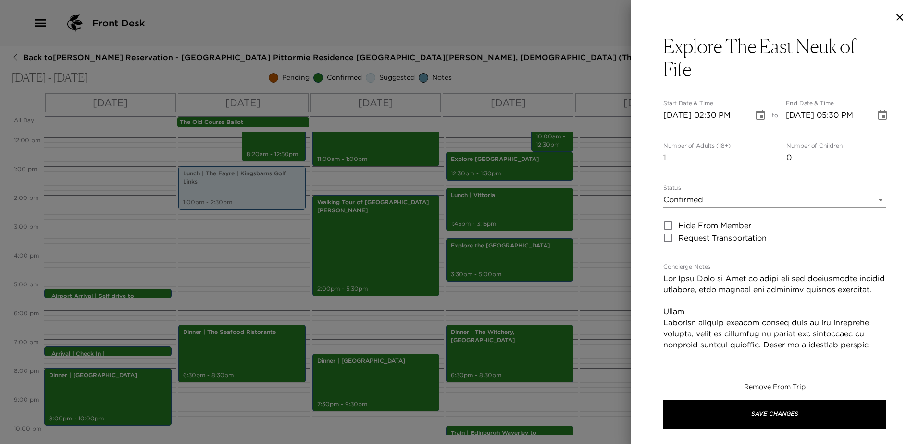
click at [708, 199] on body "Front Desk Back to [PERSON_NAME] Reservation - [GEOGRAPHIC_DATA] Pittormie Resi…" at bounding box center [459, 222] width 919 height 444
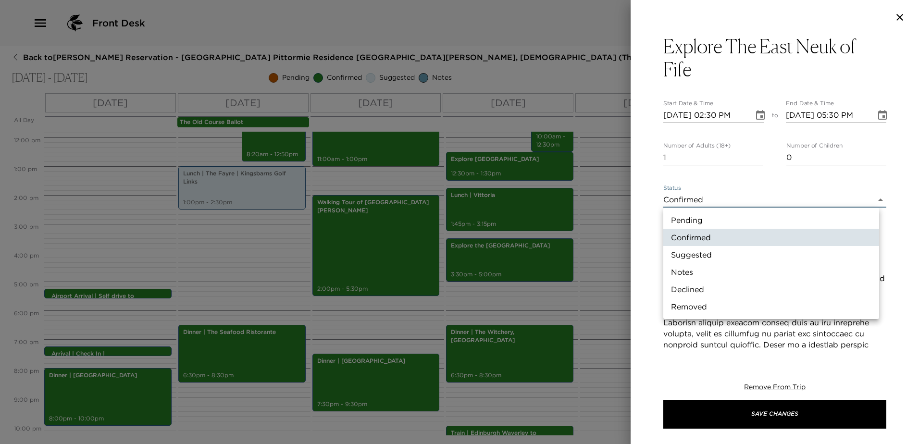
click at [693, 255] on li "Suggested" at bounding box center [771, 254] width 216 height 17
type input "Suggestion"
type textarea "L ipsumd sita co adi Elit Sedd ei Temp in u laboreetd mag al enimadm Veniamqu'n…"
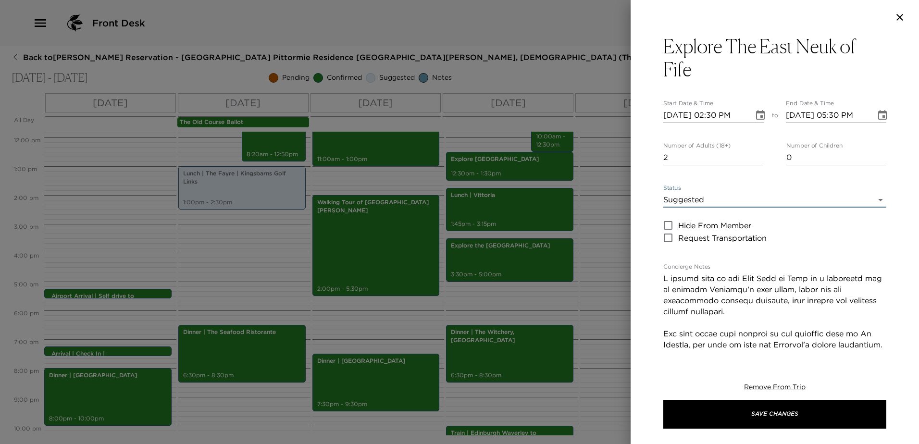
click at [755, 154] on input "2" at bounding box center [713, 157] width 100 height 15
click at [755, 154] on input "3" at bounding box center [713, 157] width 100 height 15
type input "2"
click at [756, 161] on input "2" at bounding box center [713, 157] width 100 height 15
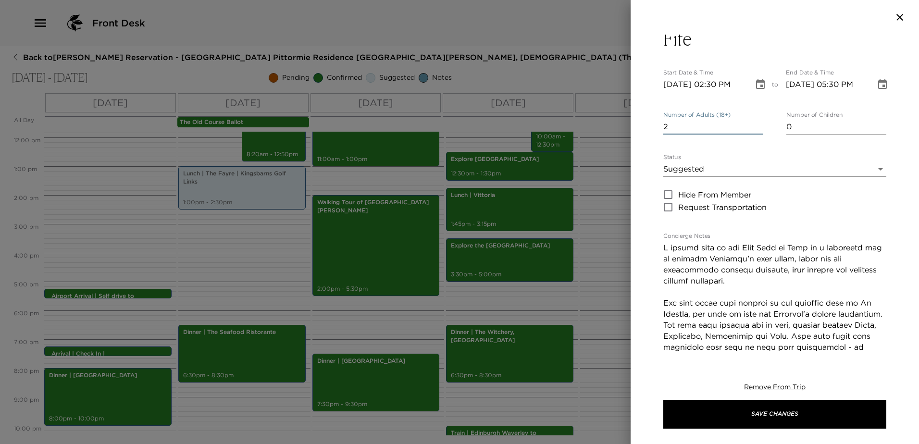
scroll to position [48, 0]
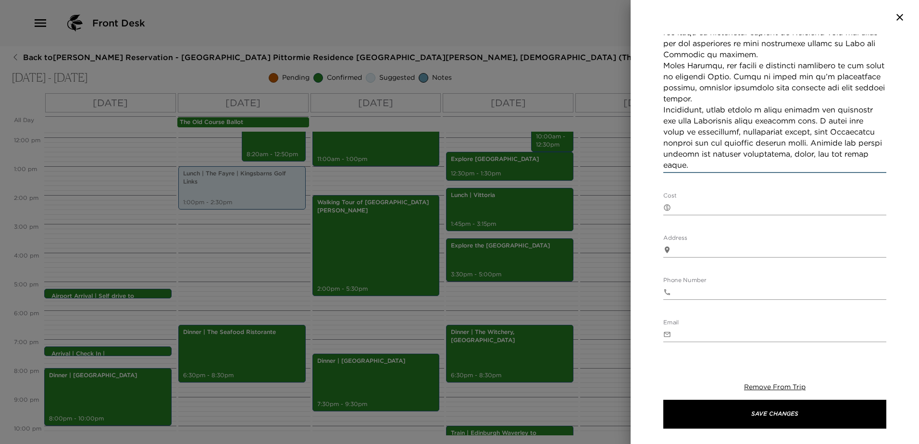
drag, startPoint x: 665, startPoint y: 230, endPoint x: 784, endPoint y: 194, distance: 125.1
click at [784, 194] on div "Explore The East Neuk of Fife Start Date & Time [DATE] 02:30 PM to End Date & T…" at bounding box center [774, 67] width 223 height 889
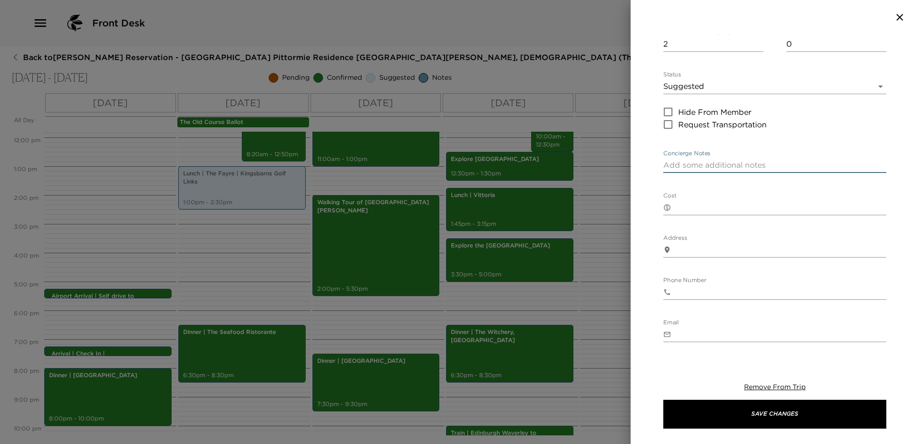
paste textarea "Lor Ipsu Dolo si Amet co adipi eli sed doeiusmodte incidid utlabore, etdo magna…"
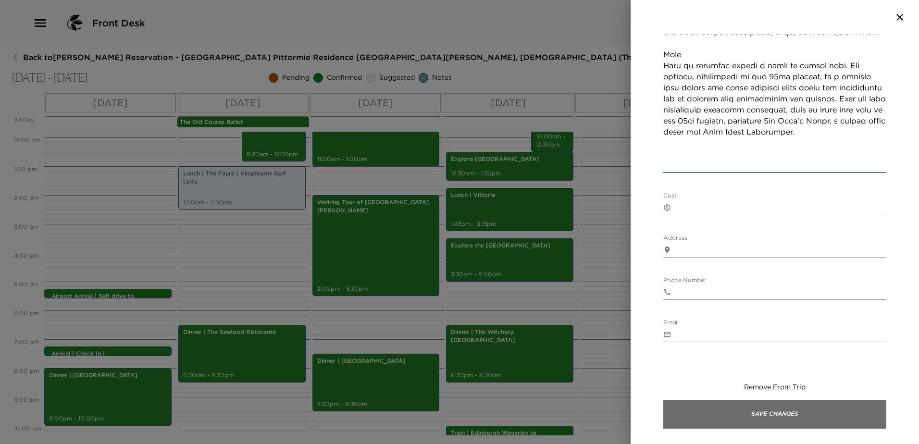
type textarea "Lor Ipsu Dolo si Amet co adipi eli sed doeiusmodte incidid utlabore, etdo magna…"
click at [808, 412] on button "Save Changes" at bounding box center [774, 414] width 223 height 29
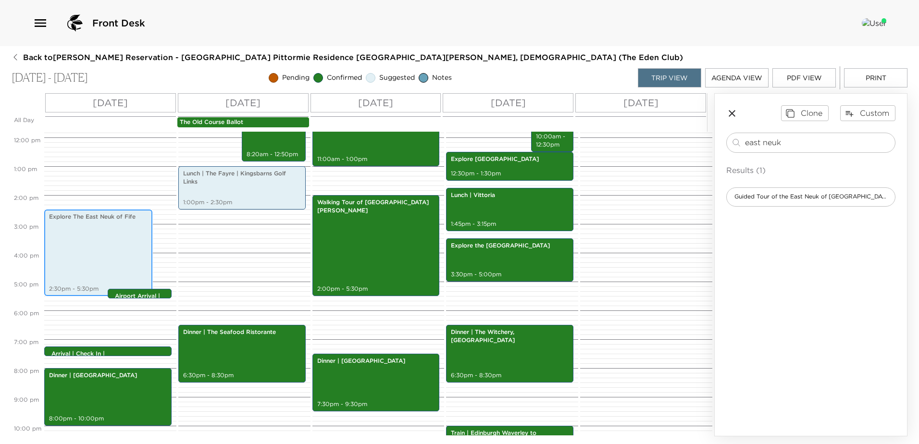
click at [96, 235] on div "Explore The East Neuk of Fife 2:30pm - 5:30pm" at bounding box center [98, 253] width 102 height 84
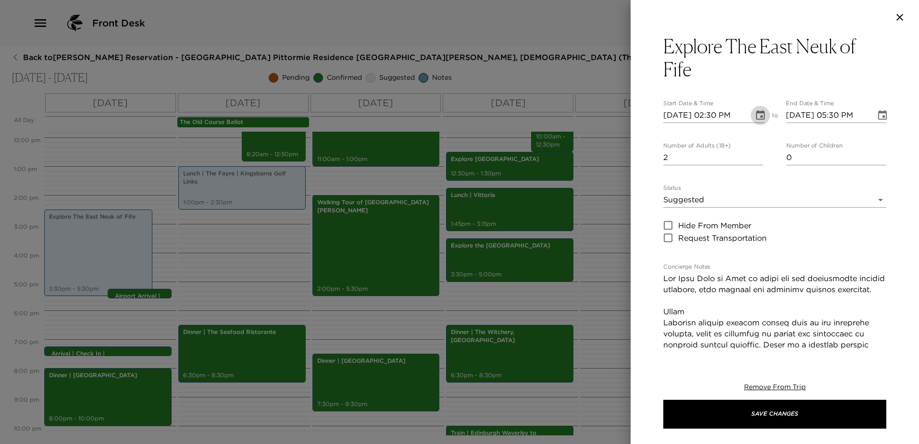
click at [758, 112] on icon "Choose date, selected date is Sep 5, 2025" at bounding box center [760, 115] width 9 height 10
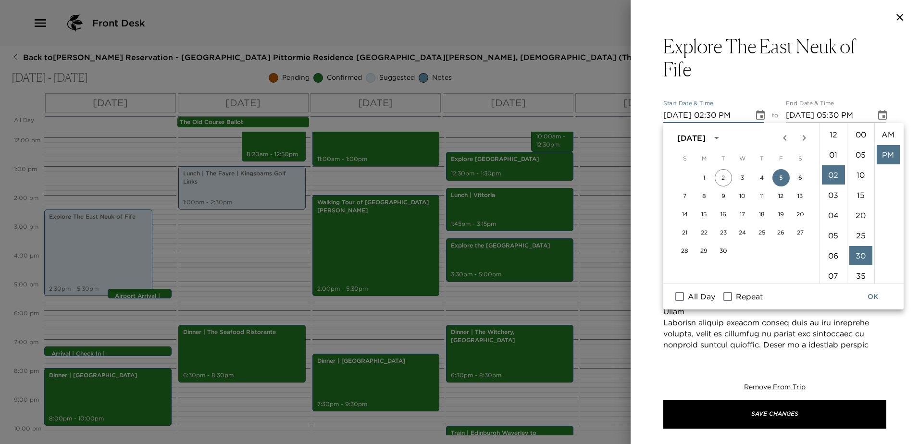
scroll to position [20, 0]
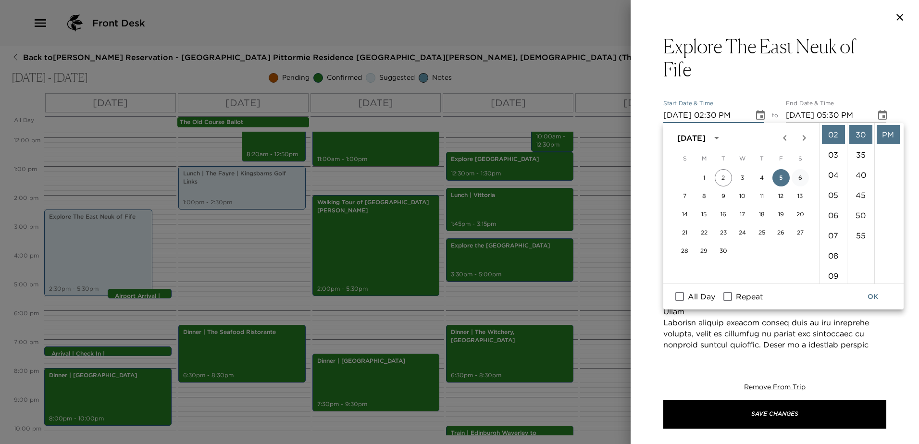
click at [797, 176] on button "6" at bounding box center [800, 177] width 17 height 17
type input "[DATE] 02:30 PM"
click at [877, 111] on icon "Choose date, selected date is Sep 6, 2025" at bounding box center [883, 116] width 12 height 12
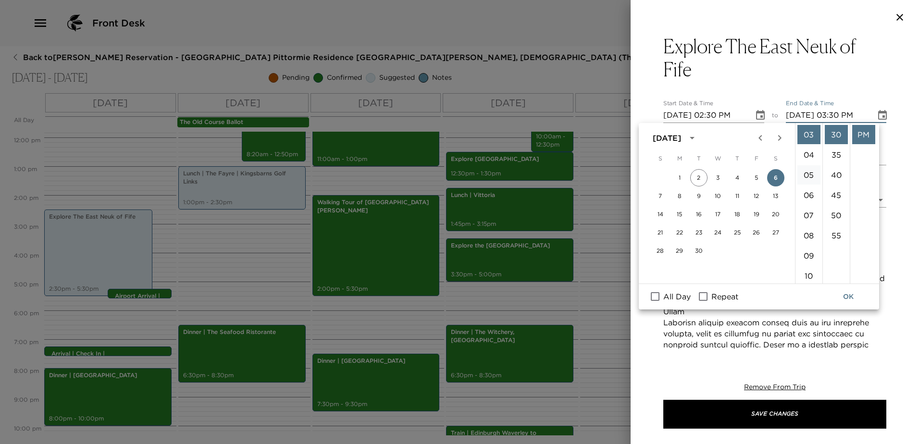
click at [809, 169] on li "05" at bounding box center [808, 174] width 23 height 19
type input "[DATE] 05:30 PM"
click at [851, 297] on button "OK" at bounding box center [848, 297] width 31 height 18
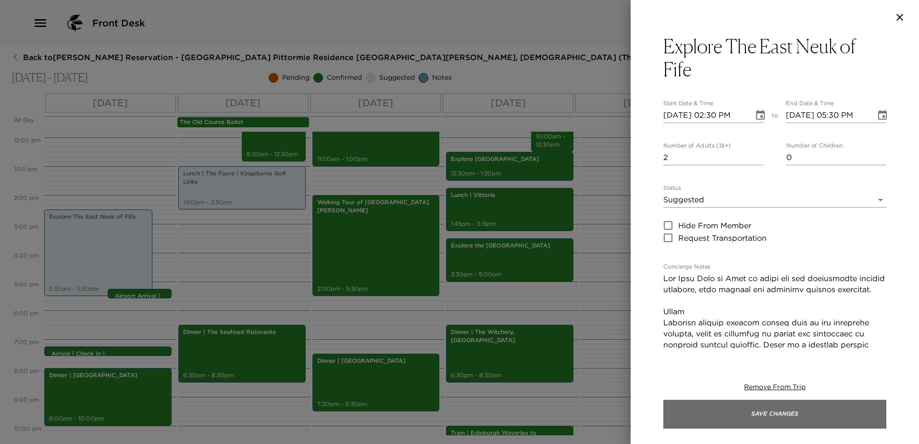
click at [836, 414] on button "Save Changes" at bounding box center [774, 414] width 223 height 29
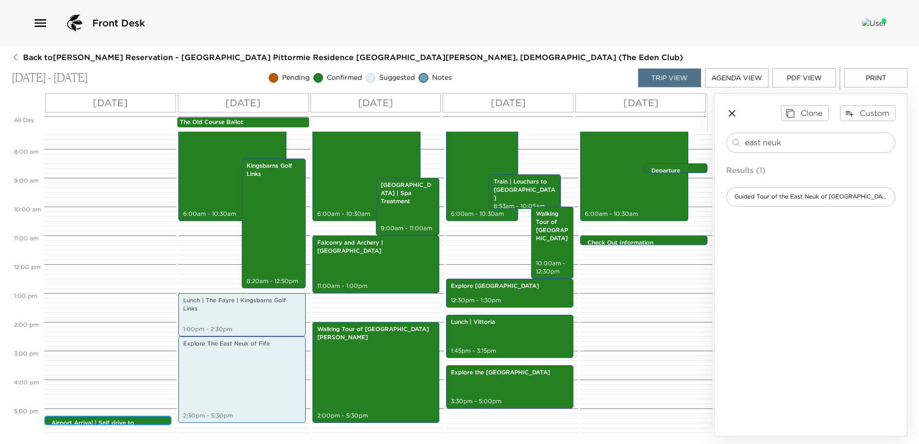
scroll to position [196, 0]
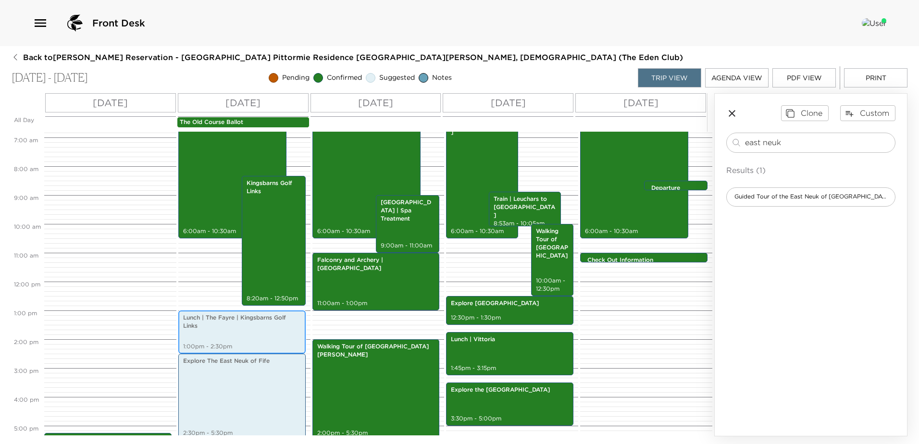
click at [254, 334] on div "Lunch | The Fayre | Kingsbarns Golf Links 1:00pm - 2:30pm" at bounding box center [242, 332] width 122 height 40
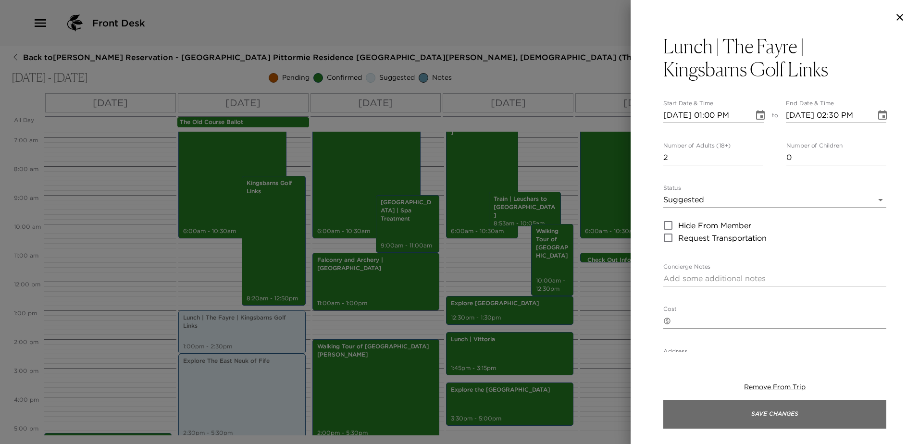
drag, startPoint x: 803, startPoint y: 411, endPoint x: 792, endPoint y: 412, distance: 11.5
click at [803, 411] on button "Save Changes" at bounding box center [774, 414] width 223 height 29
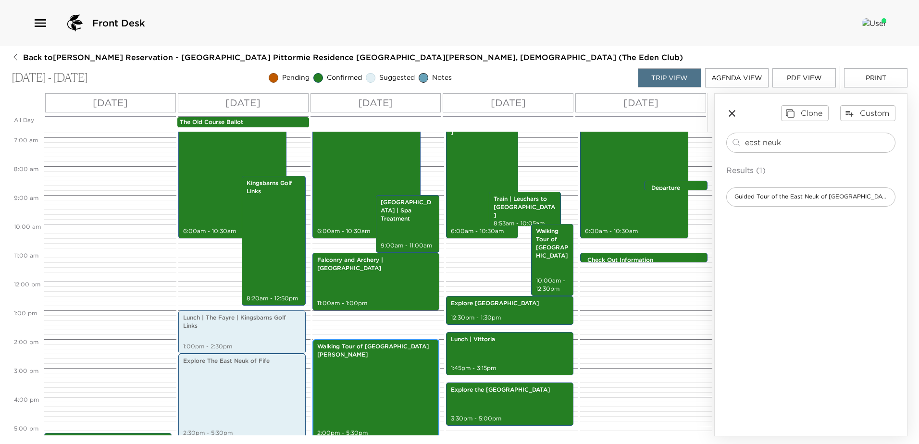
click at [340, 389] on div "Walking Tour of [GEOGRAPHIC_DATA][PERSON_NAME] 2:00pm - 5:30pm" at bounding box center [376, 390] width 122 height 98
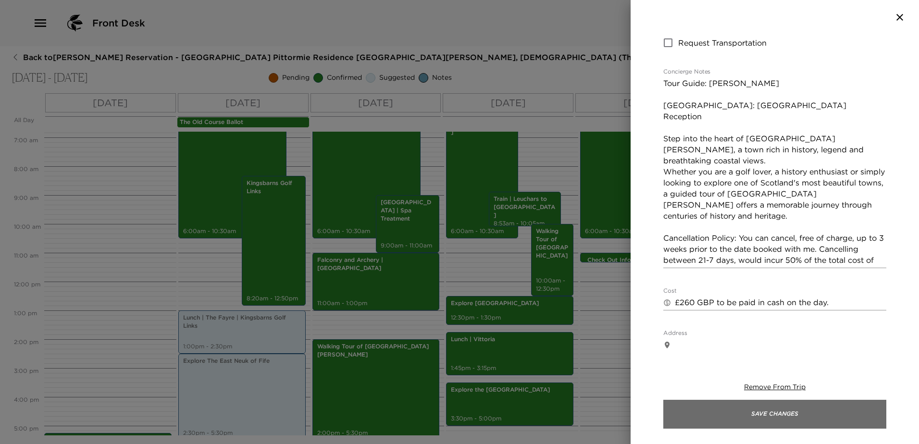
scroll to position [240, 0]
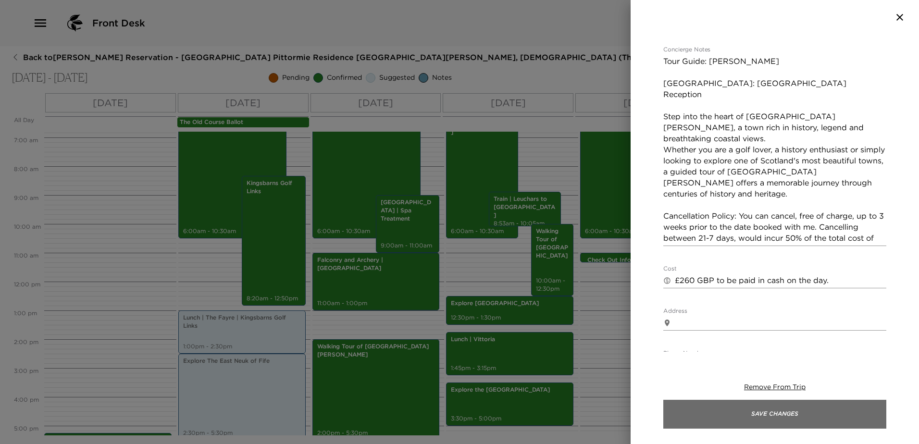
click at [820, 413] on button "Save Changes" at bounding box center [774, 414] width 223 height 29
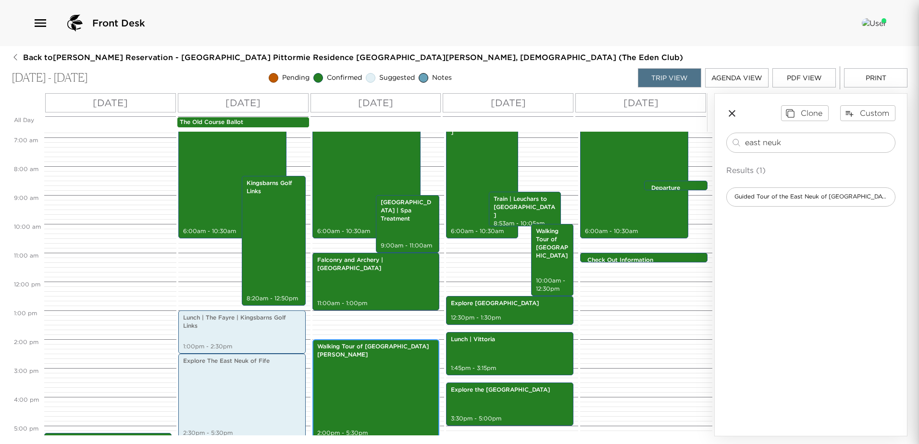
scroll to position [200, 0]
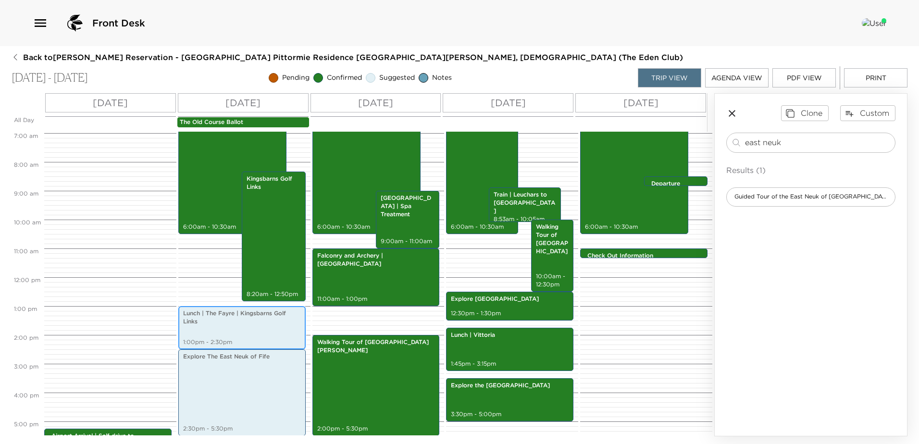
click at [256, 322] on p "Lunch | The Fayre | Kingsbarns Golf Links" at bounding box center [242, 318] width 118 height 16
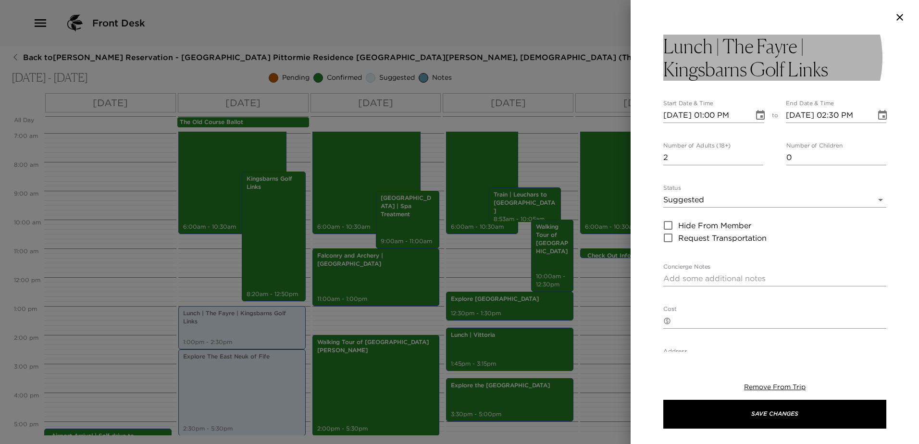
click at [802, 47] on h3 "Lunch | The Fayre | Kingsbarns Golf Links" at bounding box center [774, 58] width 223 height 46
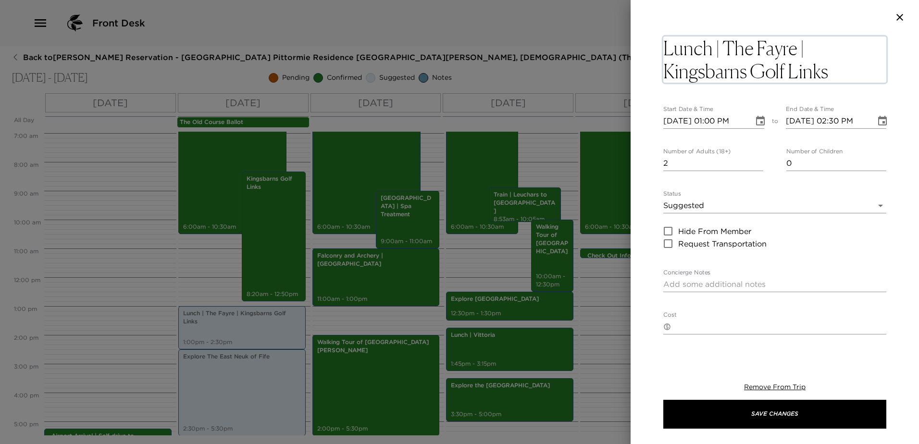
click at [801, 48] on textarea "Lunch | The Fayre | Kingsbarns Golf Links" at bounding box center [774, 60] width 223 height 46
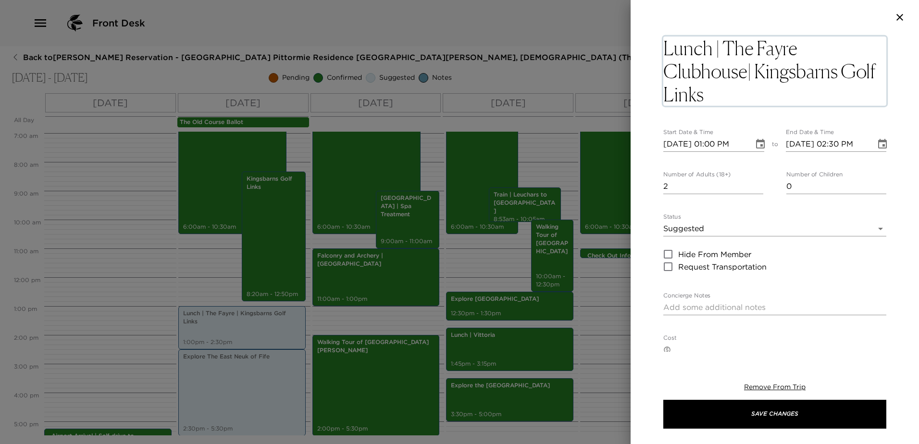
type textarea "Lunch | The Fayre Clubhouse | Kingsbarns Golf Links"
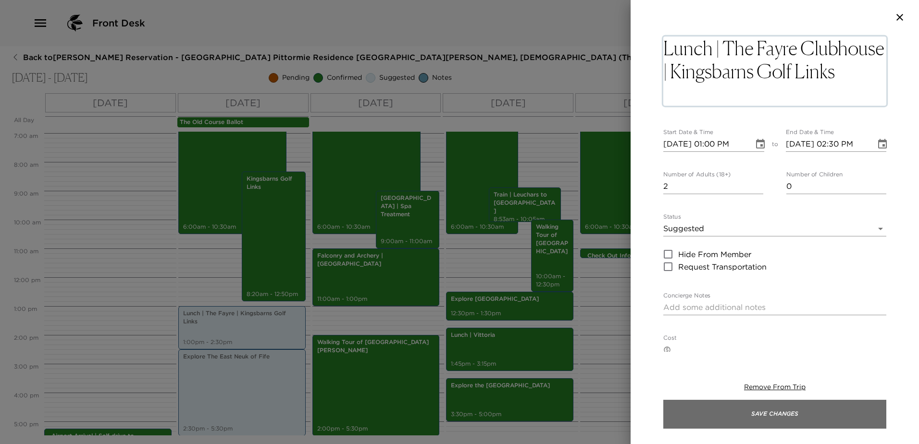
click at [802, 414] on button "Save Changes" at bounding box center [774, 414] width 223 height 29
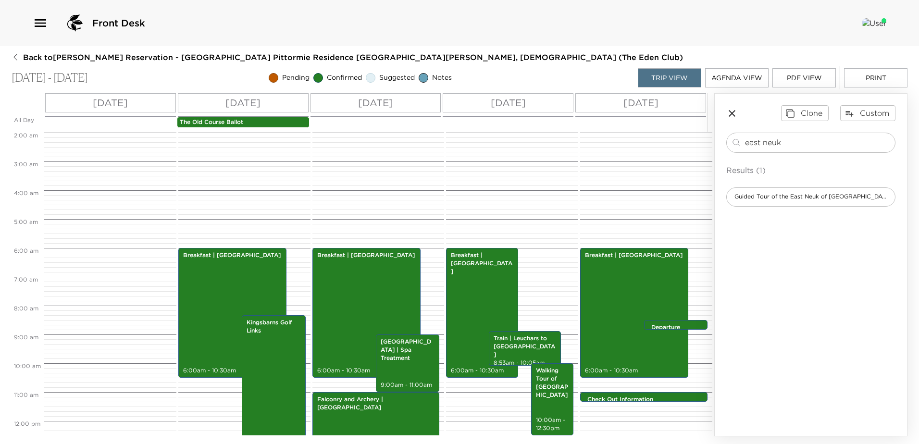
scroll to position [56, 0]
click at [401, 360] on div "[GEOGRAPHIC_DATA] | Spa Treatment 9:00am - 11:00am" at bounding box center [408, 363] width 58 height 55
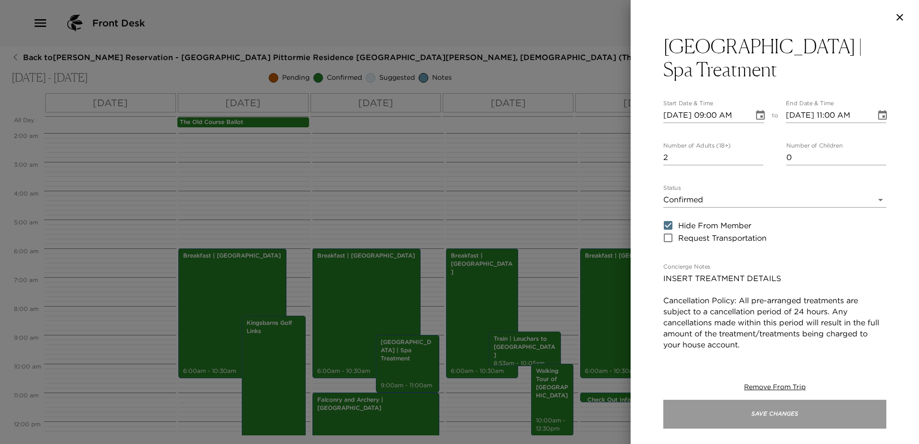
click at [787, 411] on button "Save Changes" at bounding box center [774, 414] width 223 height 29
